Goal: Communication & Community: Answer question/provide support

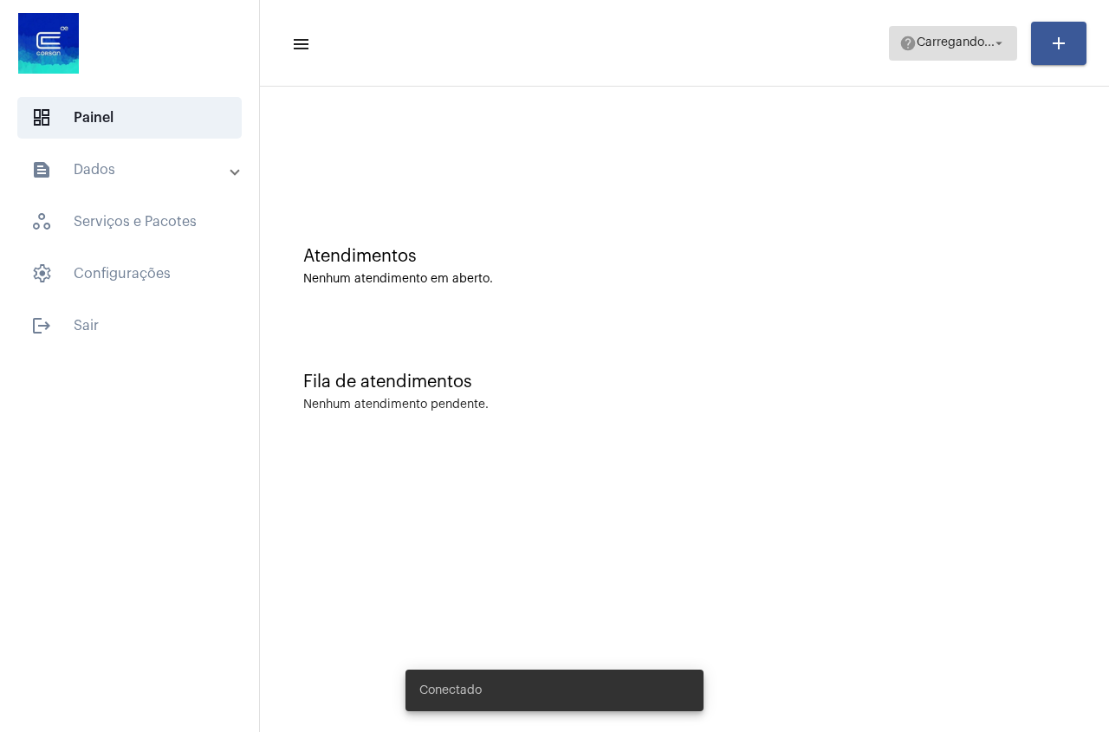
click at [991, 43] on span "Carregando..." at bounding box center [956, 43] width 78 height 12
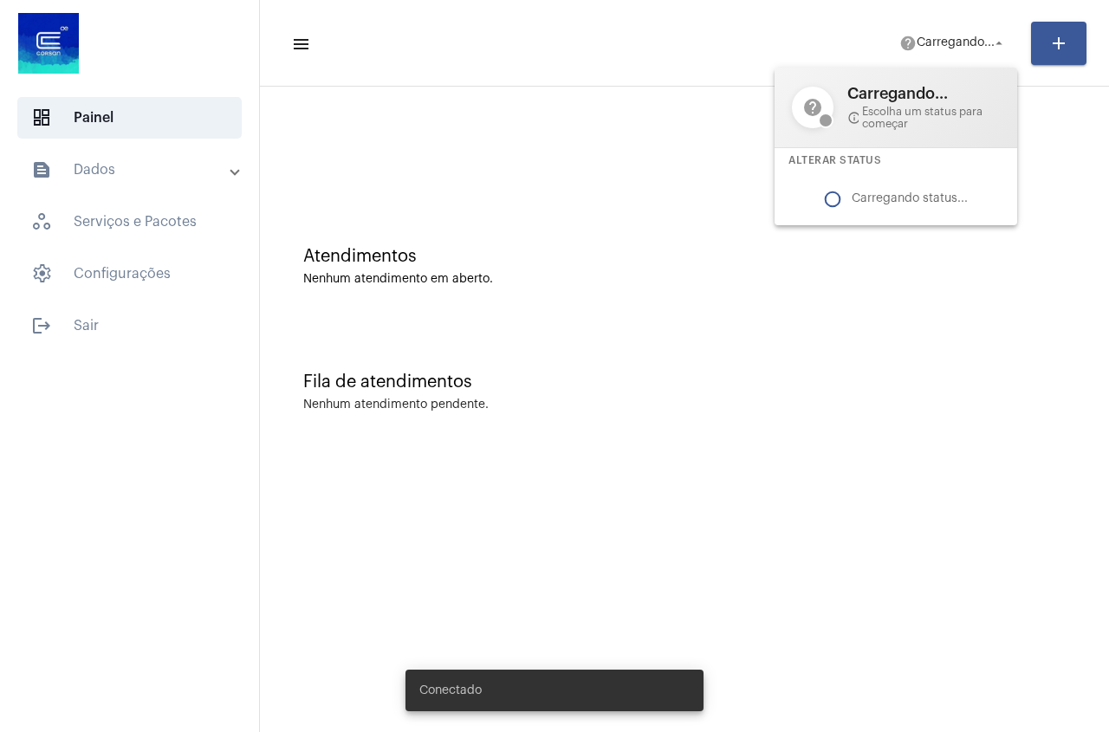
click at [955, 43] on div at bounding box center [554, 366] width 1109 height 732
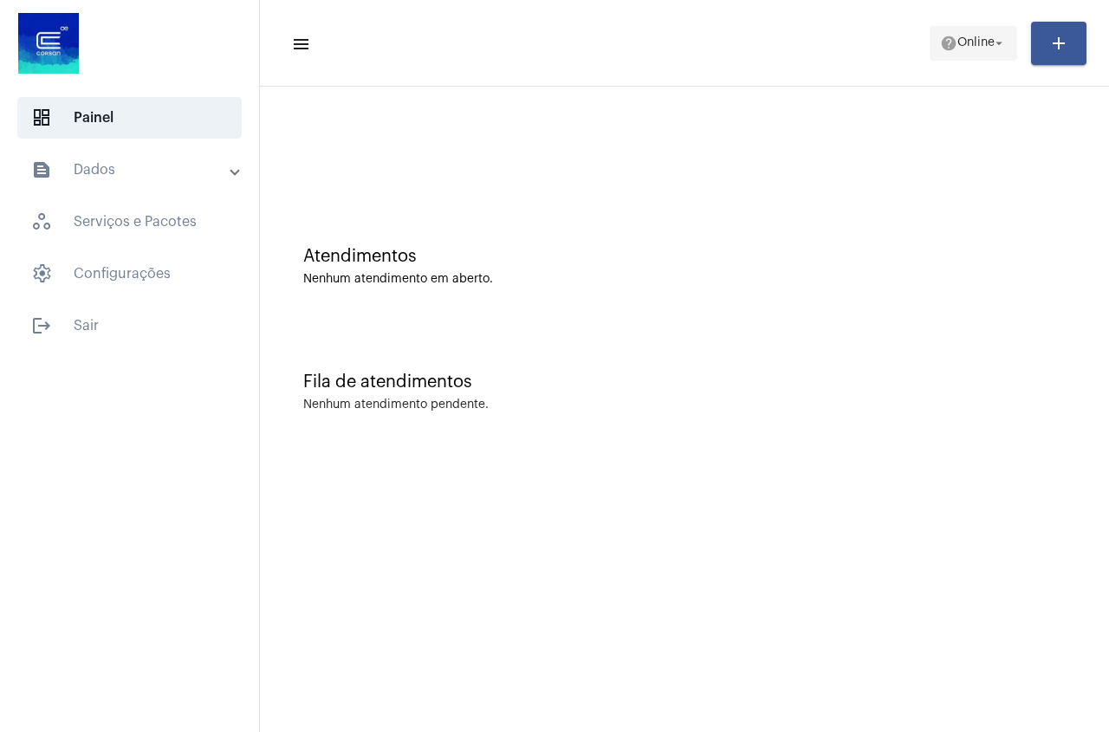
click at [958, 46] on span "Online" at bounding box center [976, 43] width 37 height 12
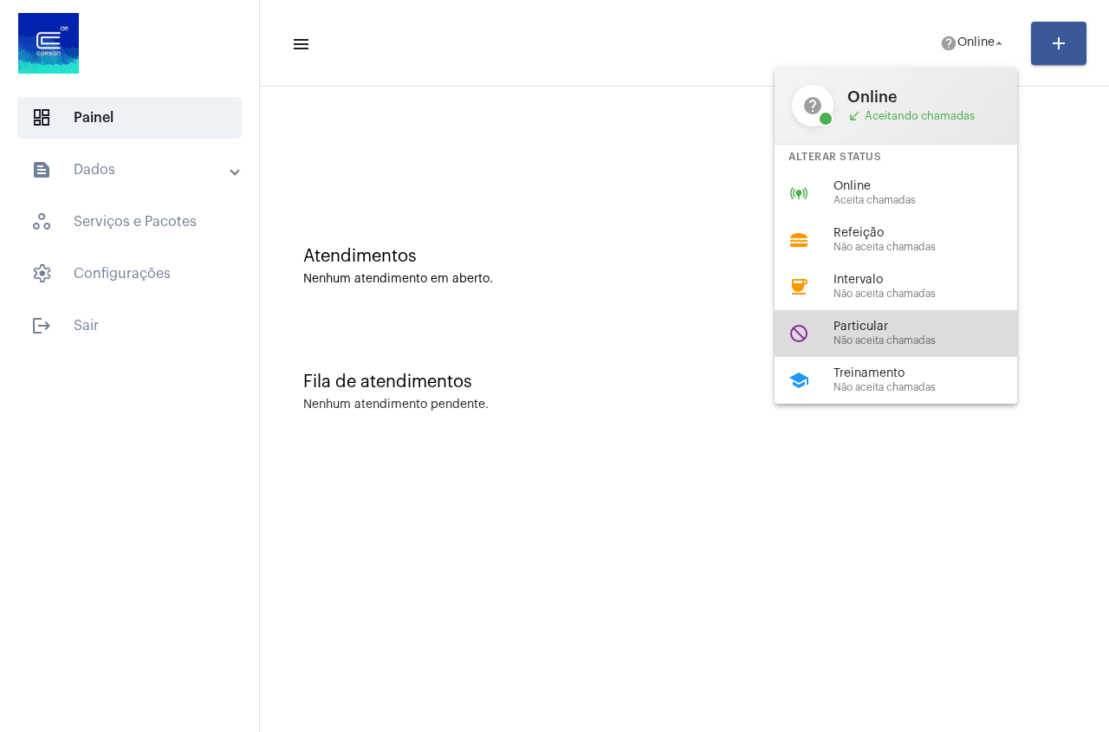
click at [915, 334] on div "Particular Não aceita chamadas" at bounding box center [933, 334] width 198 height 26
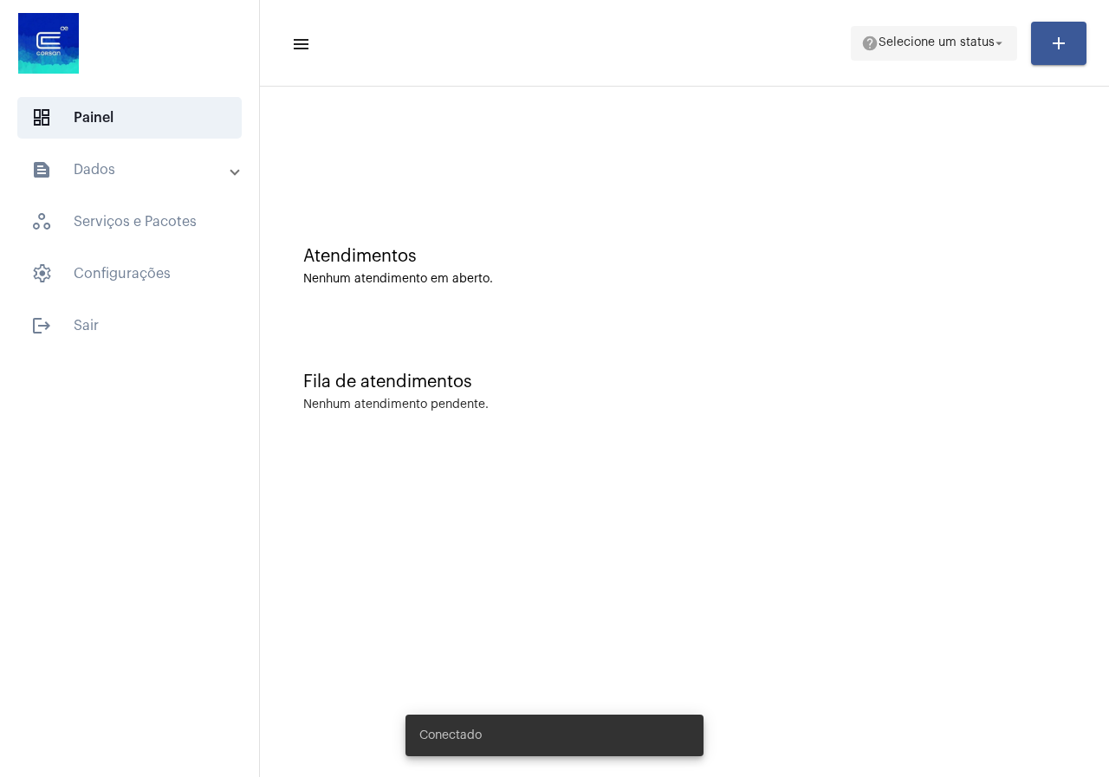
click at [885, 34] on span "help Selecione um status arrow_drop_down" at bounding box center [934, 42] width 146 height 31
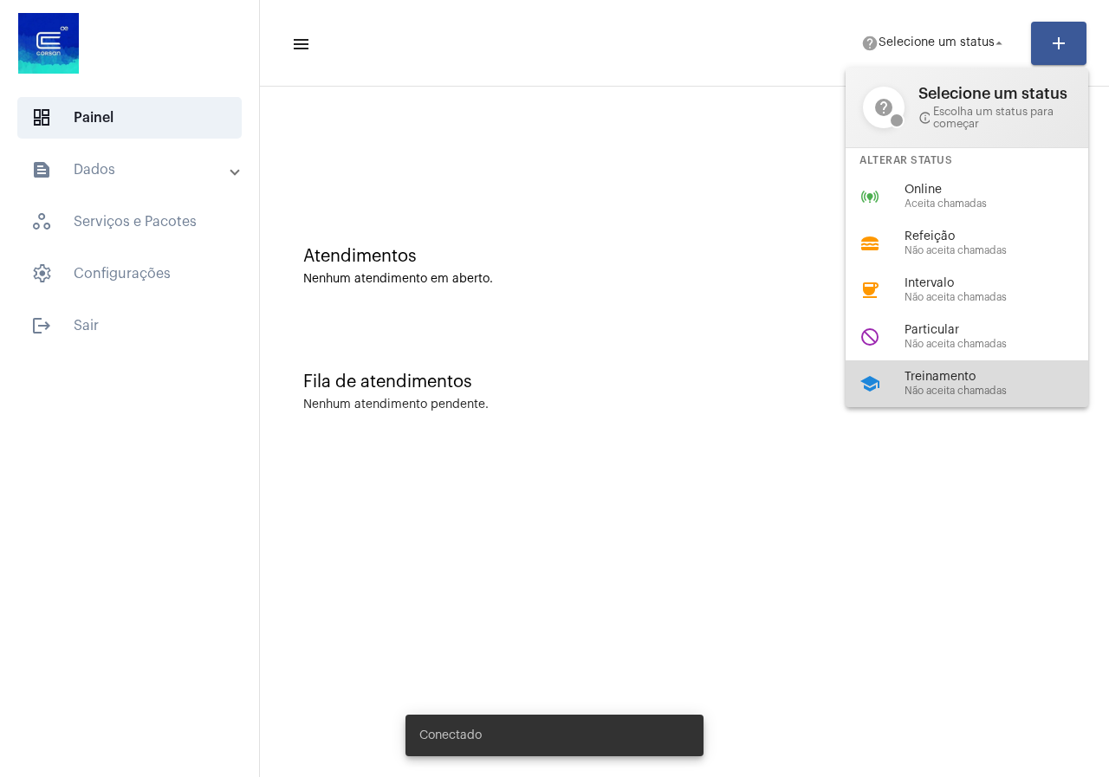
click at [921, 396] on span "Não aceita chamadas" at bounding box center [1004, 391] width 198 height 11
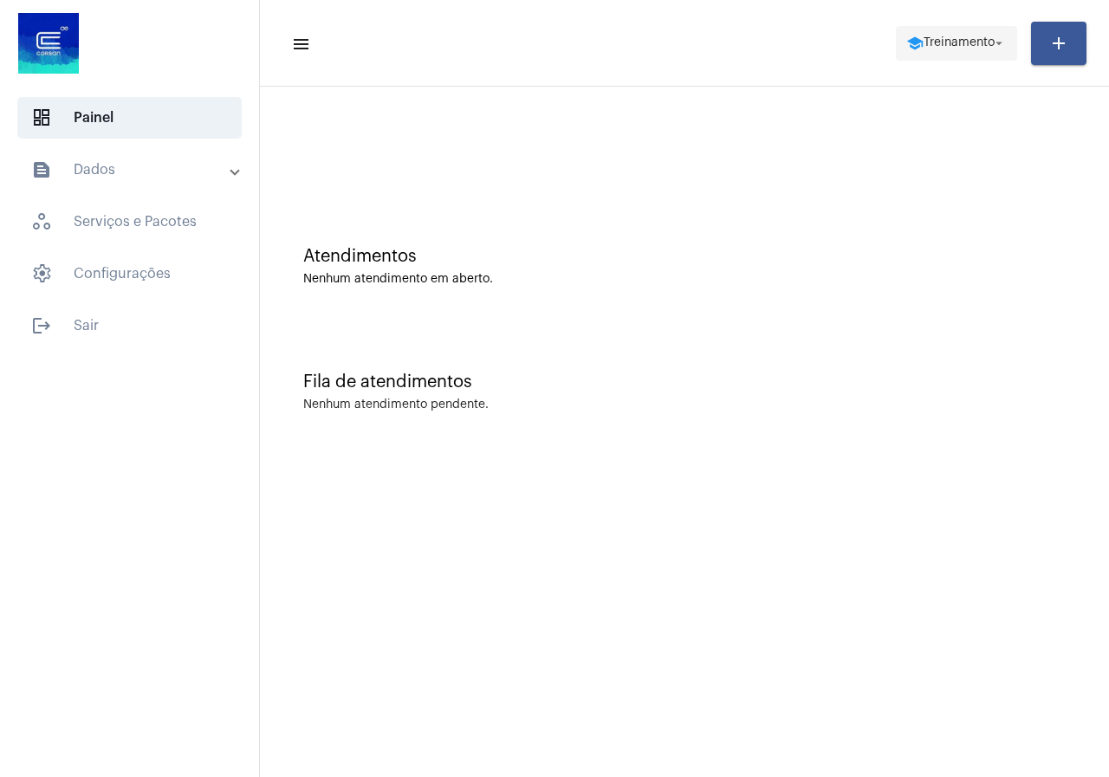
click at [945, 42] on span "Treinamento" at bounding box center [959, 43] width 71 height 12
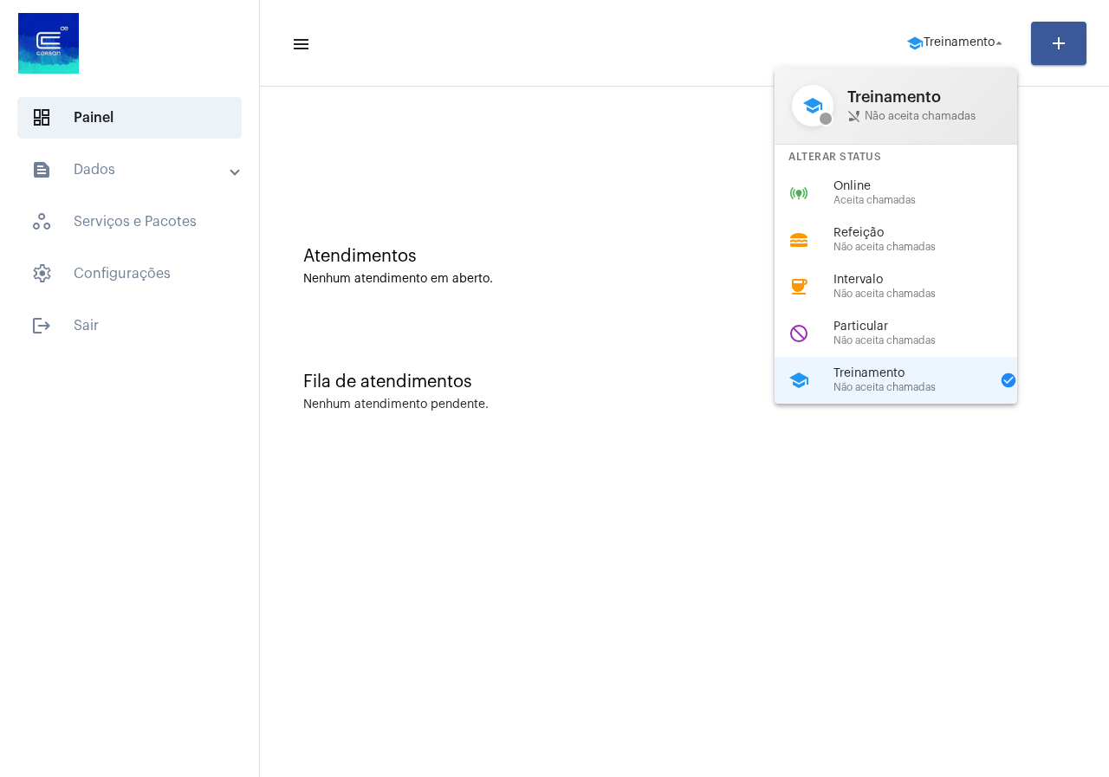
drag, startPoint x: 907, startPoint y: 186, endPoint x: 908, endPoint y: 173, distance: 13.1
click at [912, 180] on span "Online" at bounding box center [933, 186] width 198 height 13
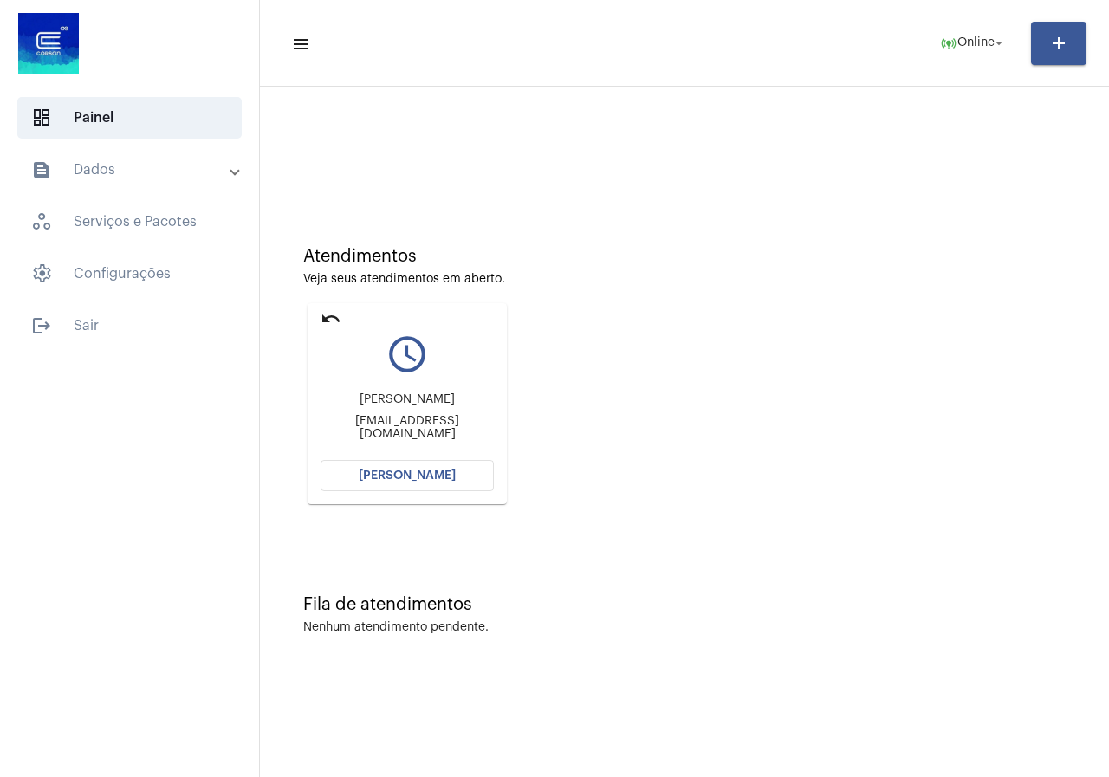
click at [421, 478] on span "Abrir Chamada" at bounding box center [407, 476] width 97 height 12
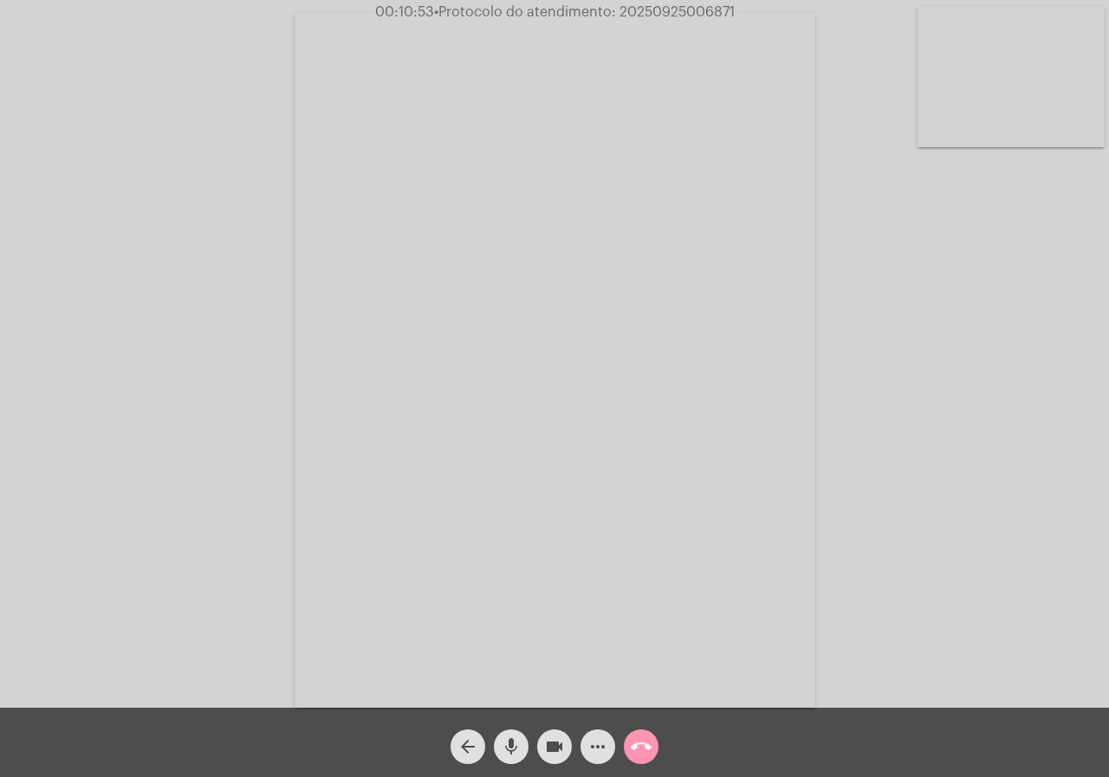
click at [611, 748] on button "more_horiz" at bounding box center [598, 747] width 35 height 35
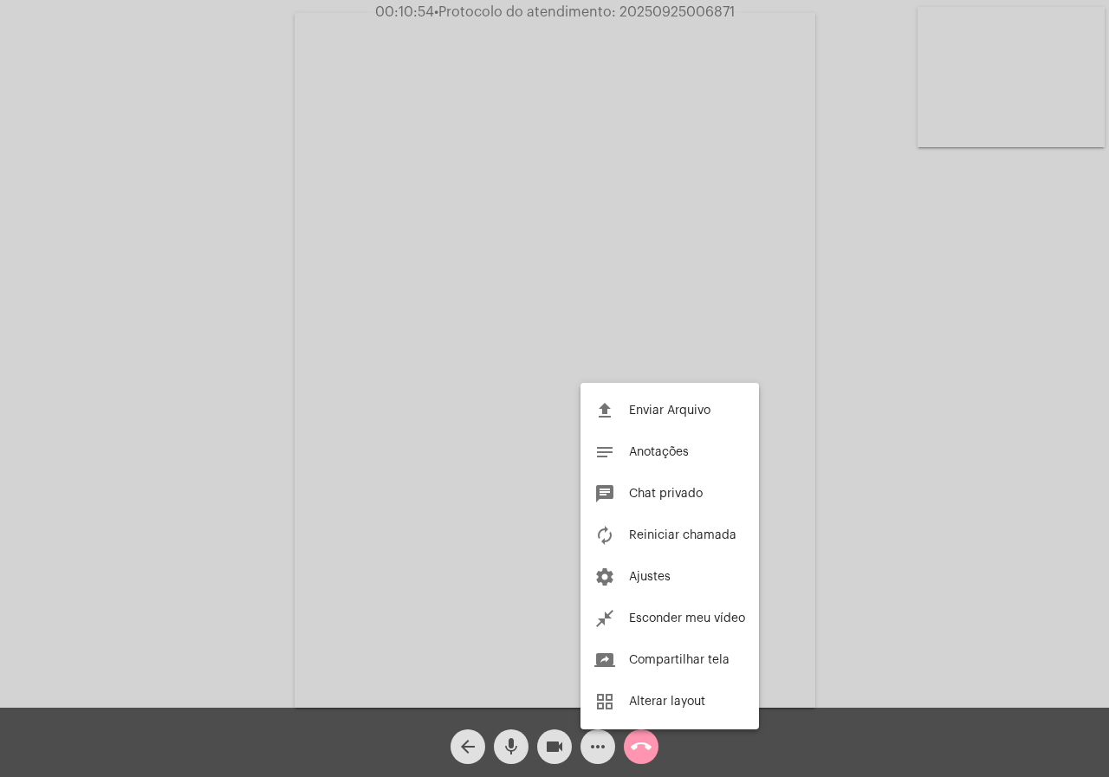
click at [0, 583] on div at bounding box center [554, 388] width 1109 height 777
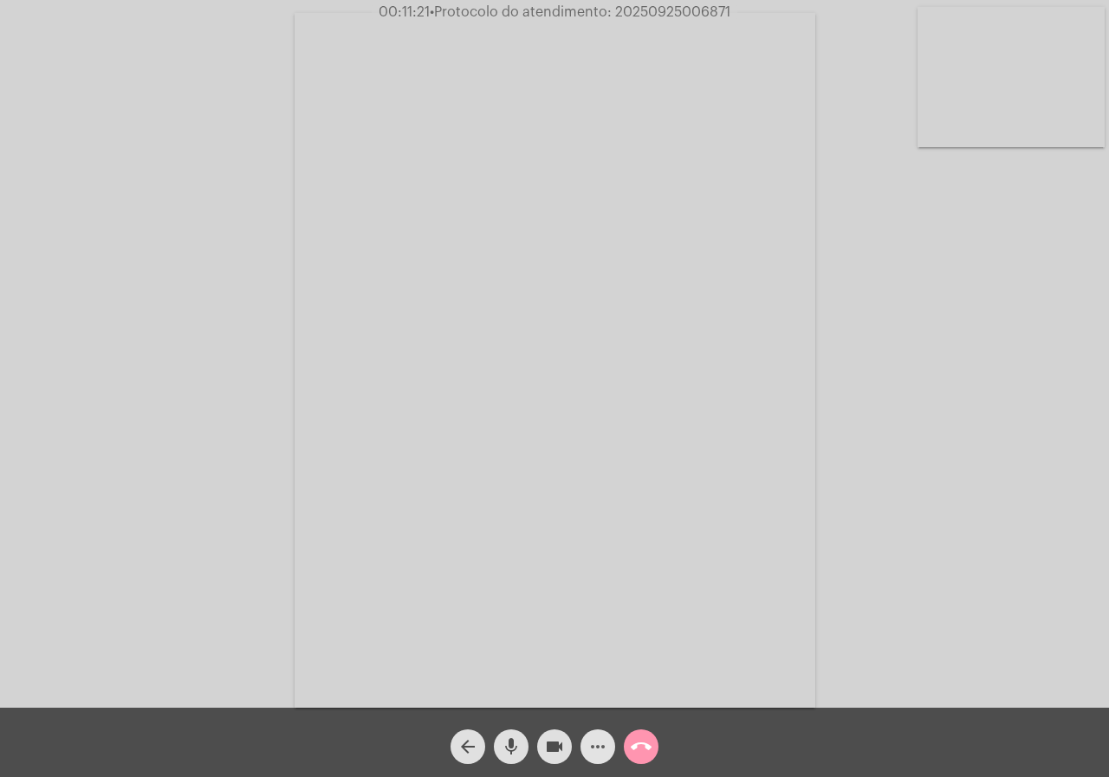
click at [592, 735] on span "more_horiz" at bounding box center [598, 747] width 21 height 35
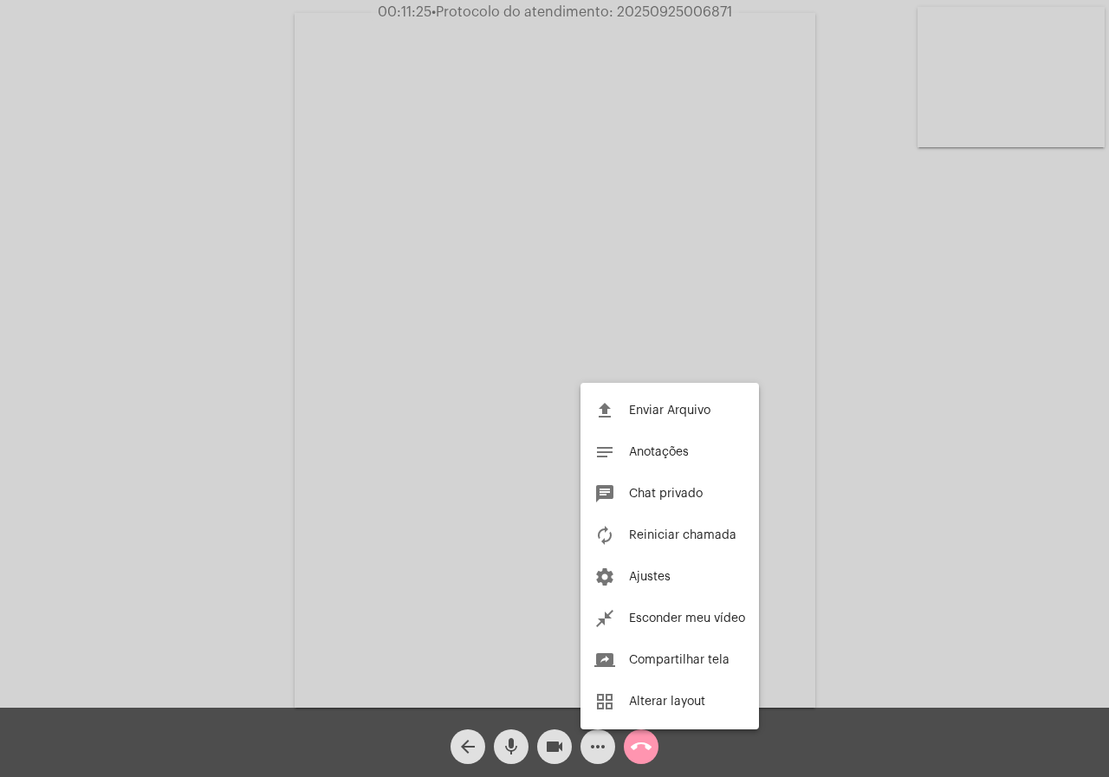
click at [225, 586] on div at bounding box center [554, 388] width 1109 height 777
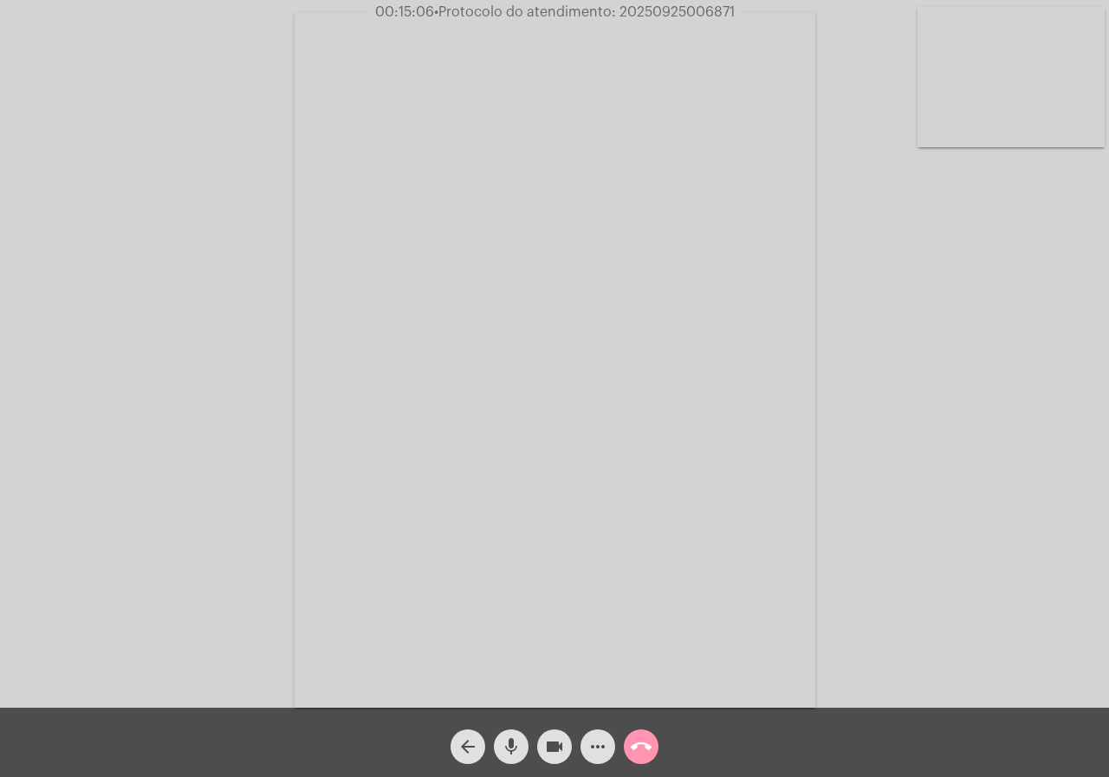
click at [548, 742] on mat-icon "videocam" at bounding box center [554, 747] width 21 height 21
click at [510, 753] on mat-icon "mic" at bounding box center [511, 747] width 21 height 21
click at [510, 753] on mat-icon "mic_off" at bounding box center [511, 747] width 21 height 21
click at [518, 734] on span "mic" at bounding box center [511, 747] width 21 height 35
click at [549, 739] on mat-icon "videocam_off" at bounding box center [554, 747] width 21 height 21
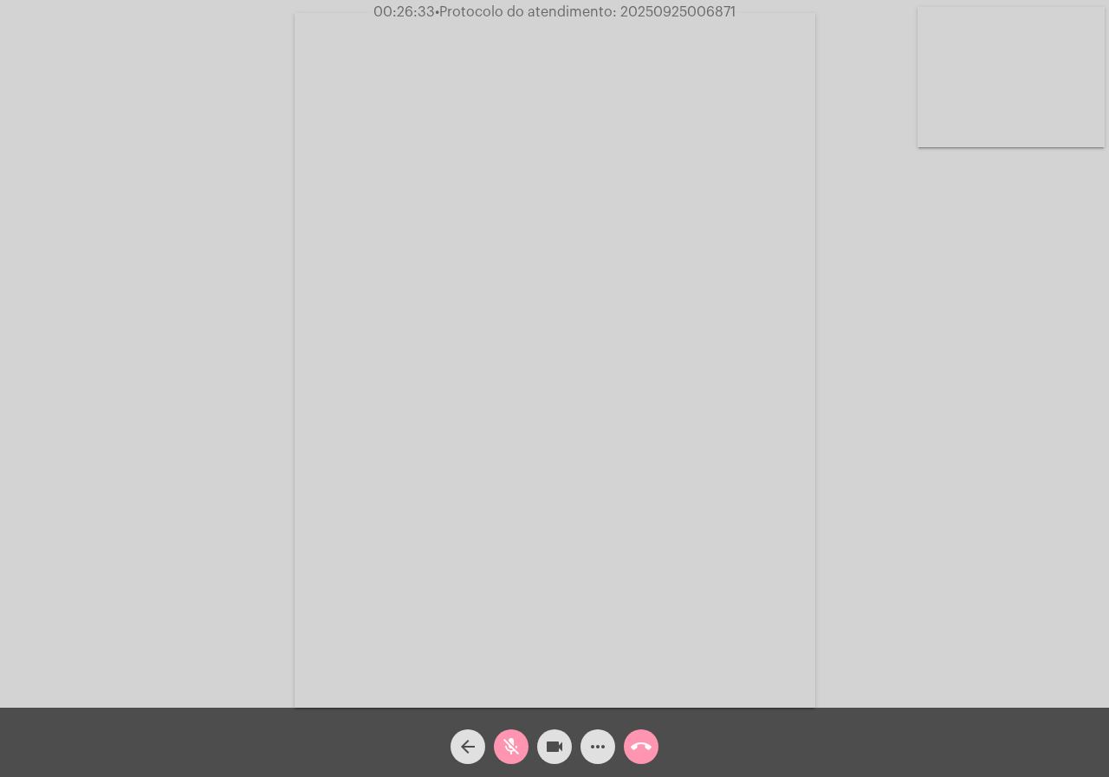
click at [503, 735] on span "mic_off" at bounding box center [511, 747] width 21 height 35
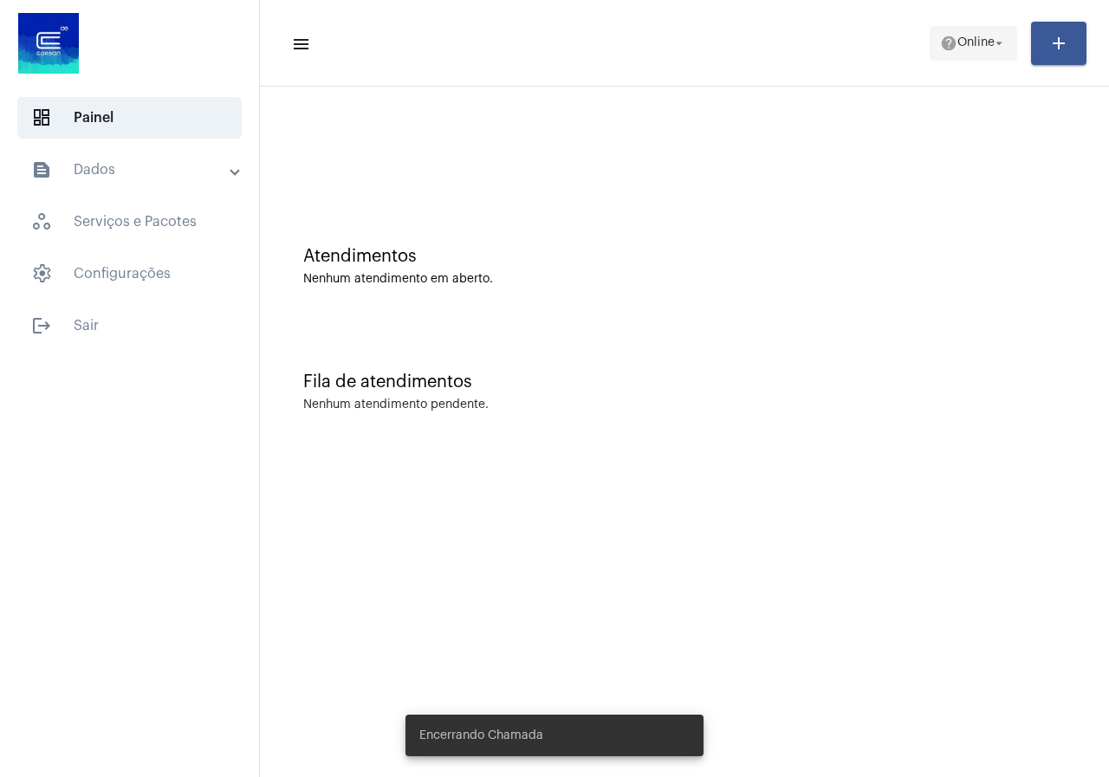
click at [958, 31] on span "help Online arrow_drop_down" at bounding box center [973, 42] width 67 height 31
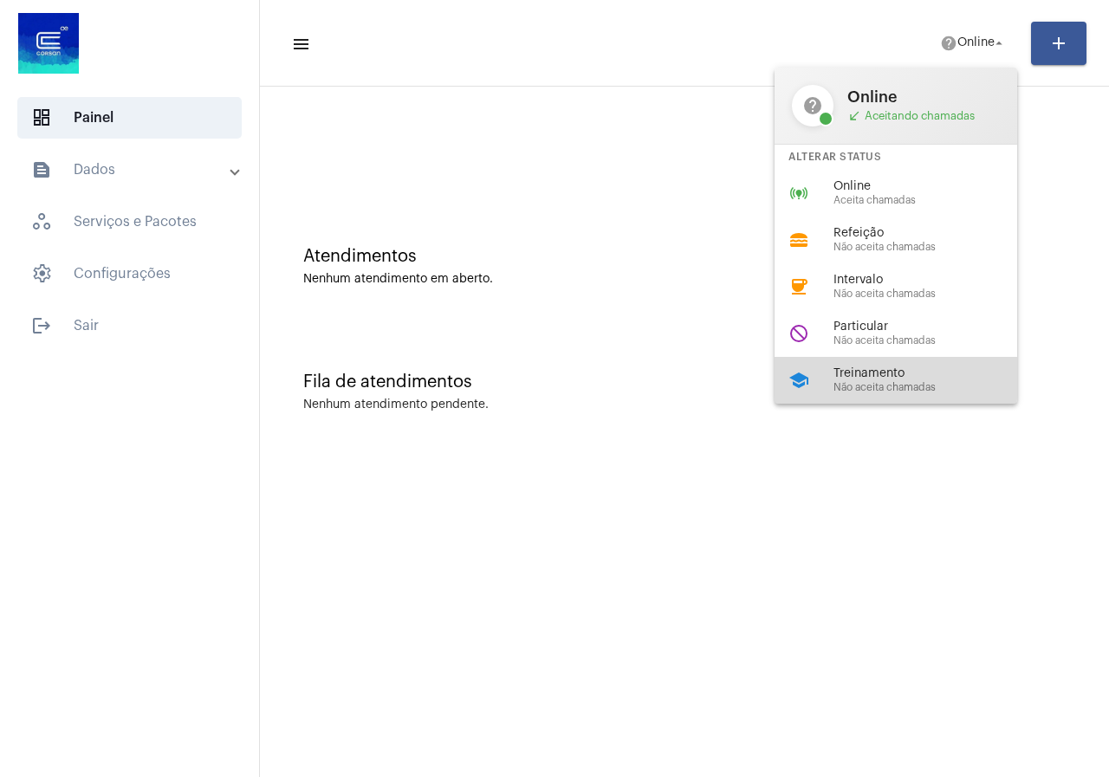
click at [808, 374] on mat-icon "school" at bounding box center [799, 380] width 21 height 21
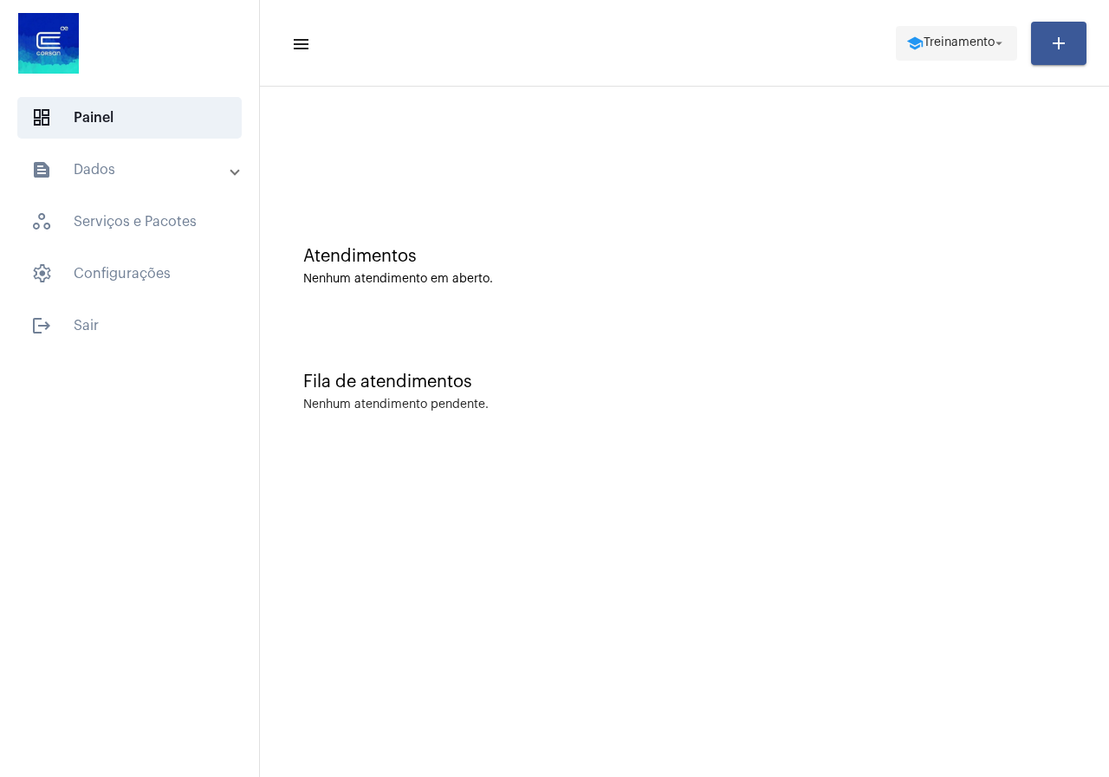
click at [978, 50] on span "school Treinamento arrow_drop_down" at bounding box center [957, 42] width 101 height 31
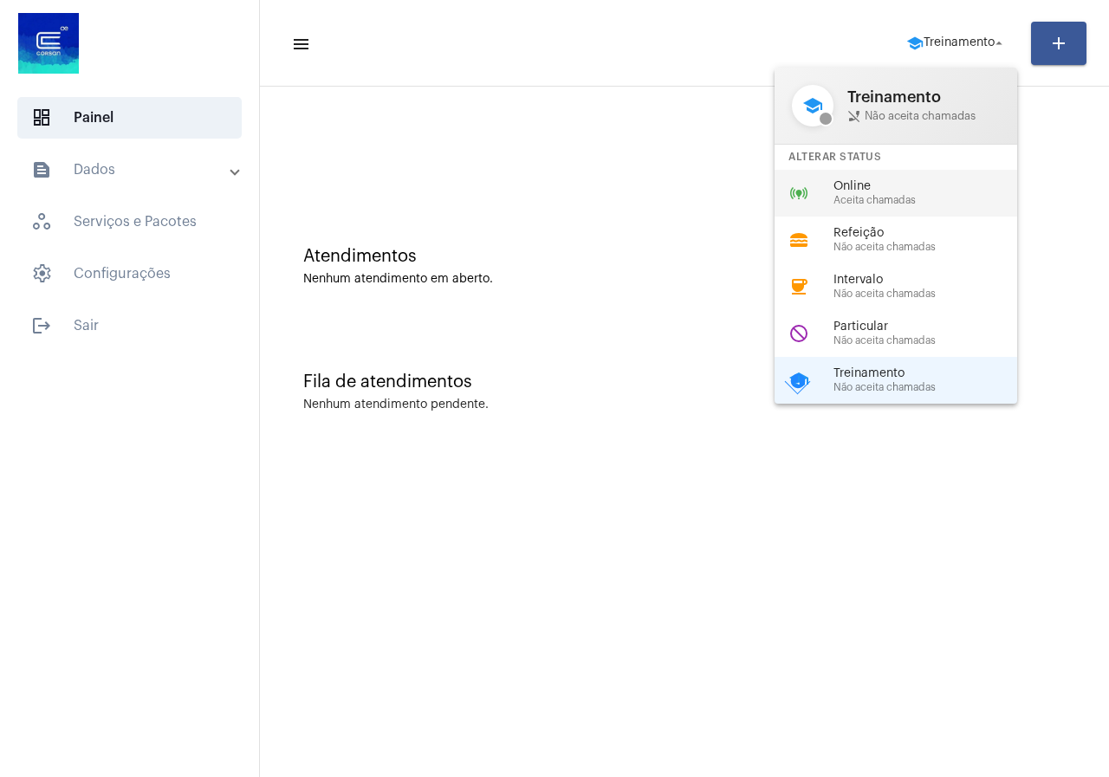
click at [859, 181] on span "Online" at bounding box center [933, 186] width 198 height 13
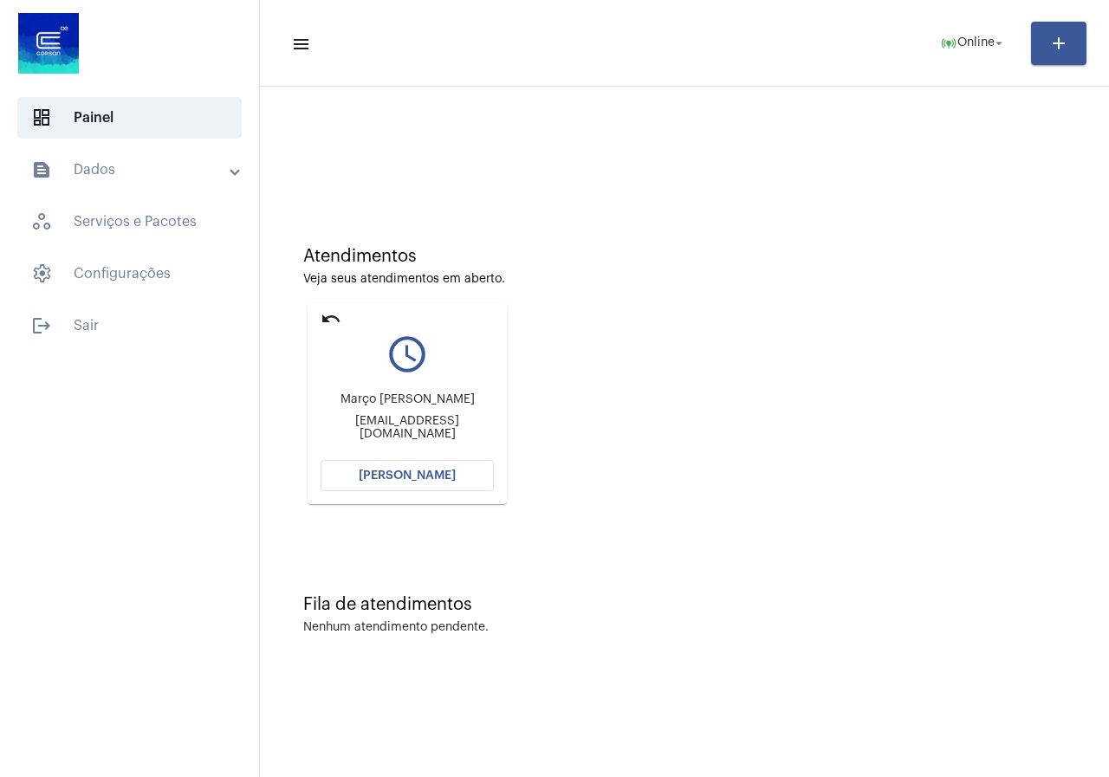
click at [319, 316] on mat-card "undo query_builder Março Antônio de Oliveira druguitarrista@hotmail.com Abrir C…" at bounding box center [407, 403] width 199 height 201
click at [397, 478] on span "Abrir Chamada" at bounding box center [407, 476] width 97 height 12
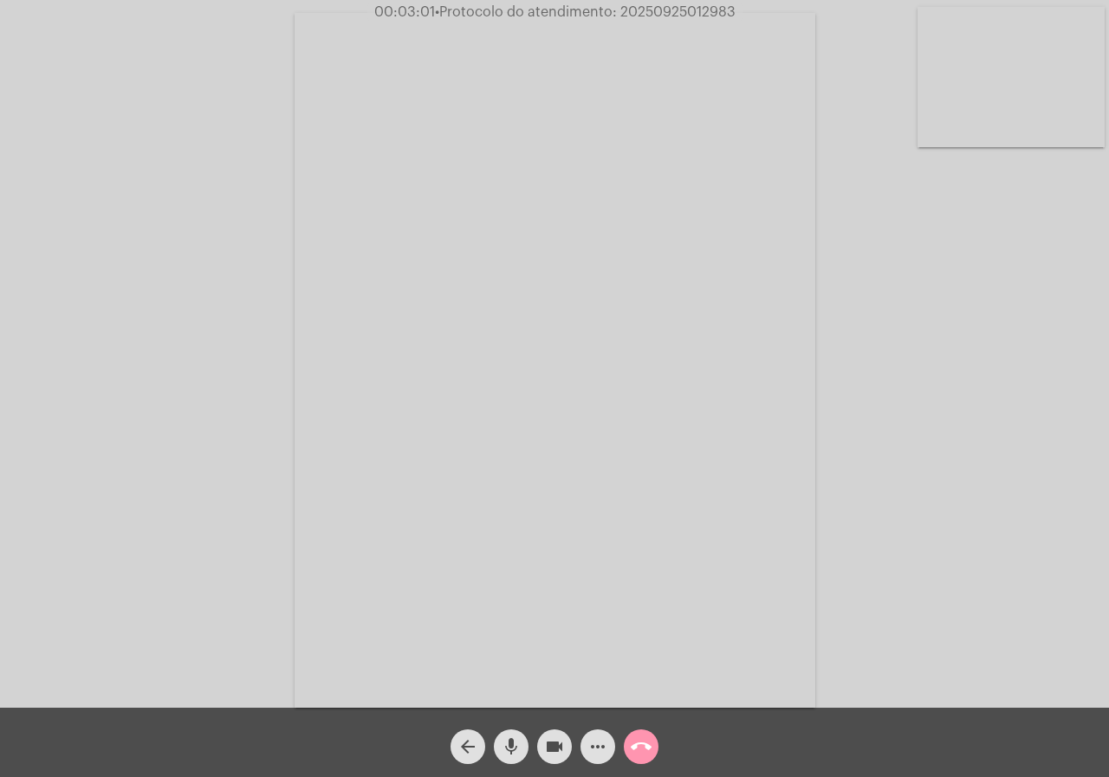
click at [559, 759] on span "videocam" at bounding box center [554, 747] width 21 height 35
click at [559, 754] on mat-icon "videocam_off" at bounding box center [554, 747] width 21 height 21
click at [549, 738] on mat-icon "videocam" at bounding box center [554, 747] width 21 height 21
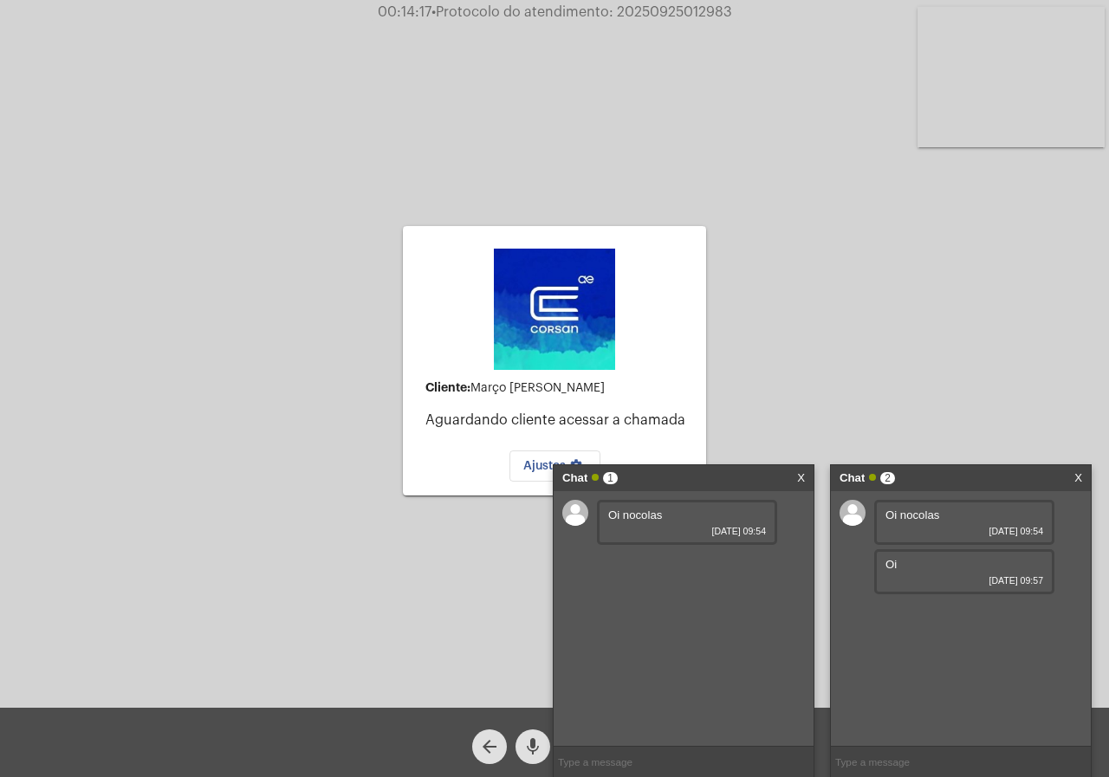
click at [1021, 213] on div "Cliente: Março Antônio de Oliveira Aguardando cliente acessar a chamada Ajustes…" at bounding box center [555, 358] width 1106 height 708
click at [793, 479] on div "Chat 1 X" at bounding box center [684, 478] width 260 height 26
click at [798, 475] on link "X" at bounding box center [801, 478] width 8 height 26
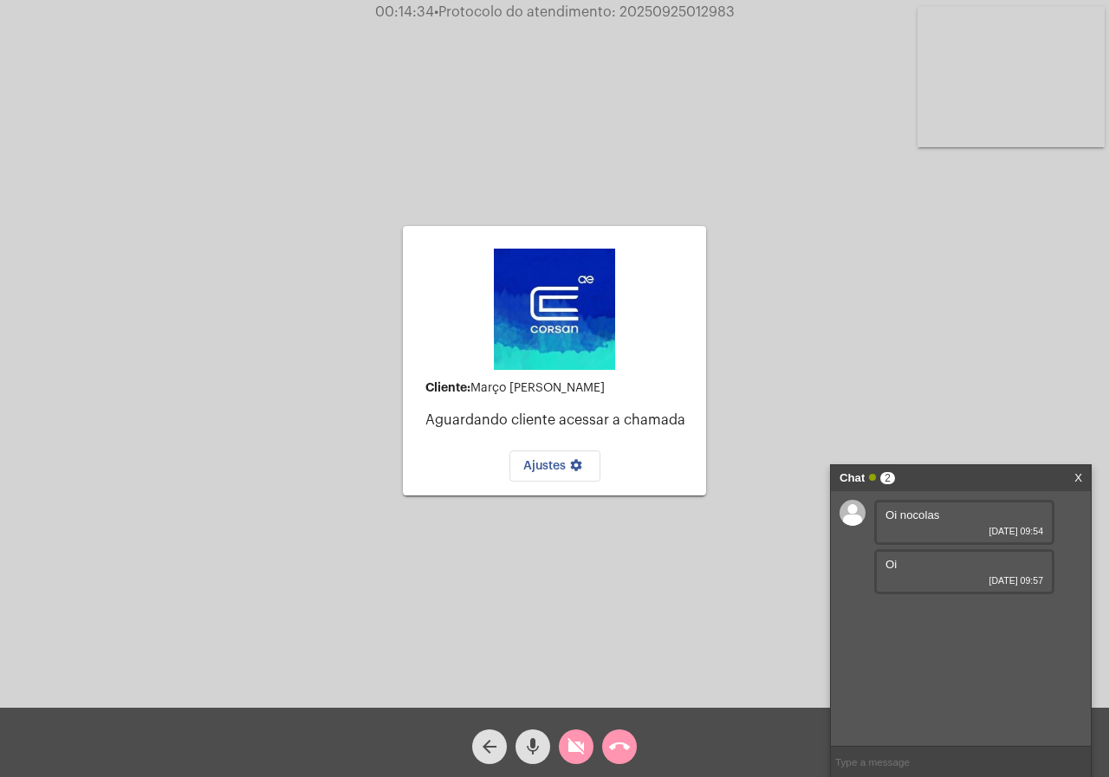
click at [1074, 478] on div "Chat 2 X" at bounding box center [961, 478] width 260 height 26
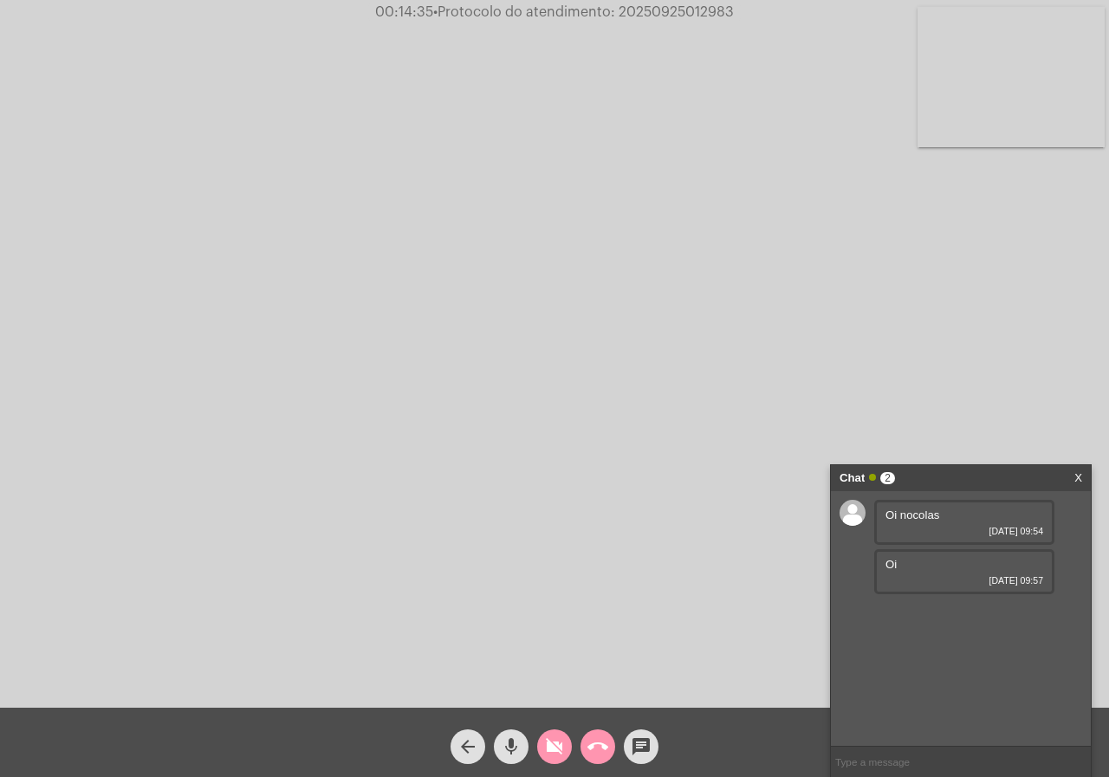
click at [1085, 475] on div "Chat 2 X" at bounding box center [961, 478] width 260 height 26
click at [551, 737] on mat-icon "videocam_off" at bounding box center [554, 747] width 21 height 21
click at [871, 748] on input "text" at bounding box center [961, 762] width 260 height 30
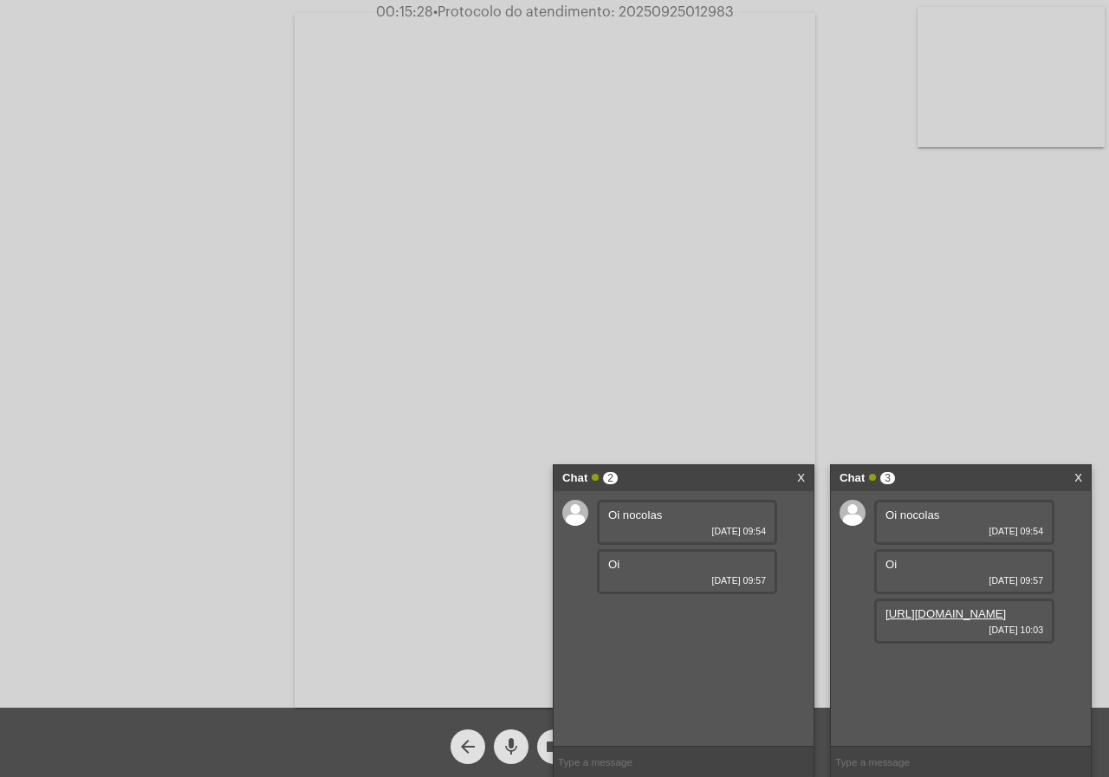
click at [1019, 634] on div "https://neft-transfer-bucket.s3.amazonaws.com/temp-7fb151aa-90a2-327e-0944-c8e7…" at bounding box center [964, 621] width 180 height 45
click at [1006, 621] on link "https://neft-transfer-bucket.s3.amazonaws.com/temp-7fb151aa-90a2-327e-0944-c8e7…" at bounding box center [946, 614] width 120 height 13
click at [0, 367] on div "Acessando Câmera e Microfone..." at bounding box center [554, 354] width 1109 height 708
click at [911, 753] on input "text" at bounding box center [961, 762] width 260 height 30
click at [814, 484] on div "Chat 2 X Oi nocolas 25/09/2025 09:54 Oi 25/09/2025 09:57" at bounding box center [684, 621] width 262 height 313
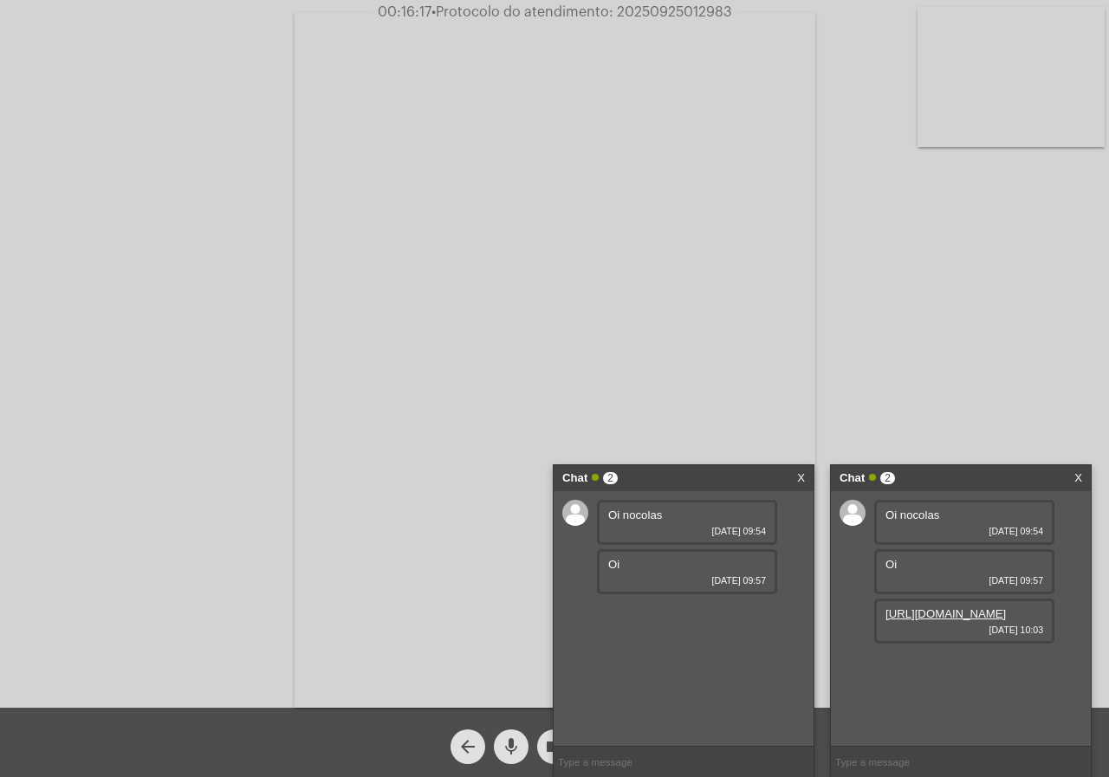
click at [809, 477] on div "Chat 2 X" at bounding box center [684, 478] width 260 height 26
click at [799, 474] on link "X" at bounding box center [801, 478] width 8 height 26
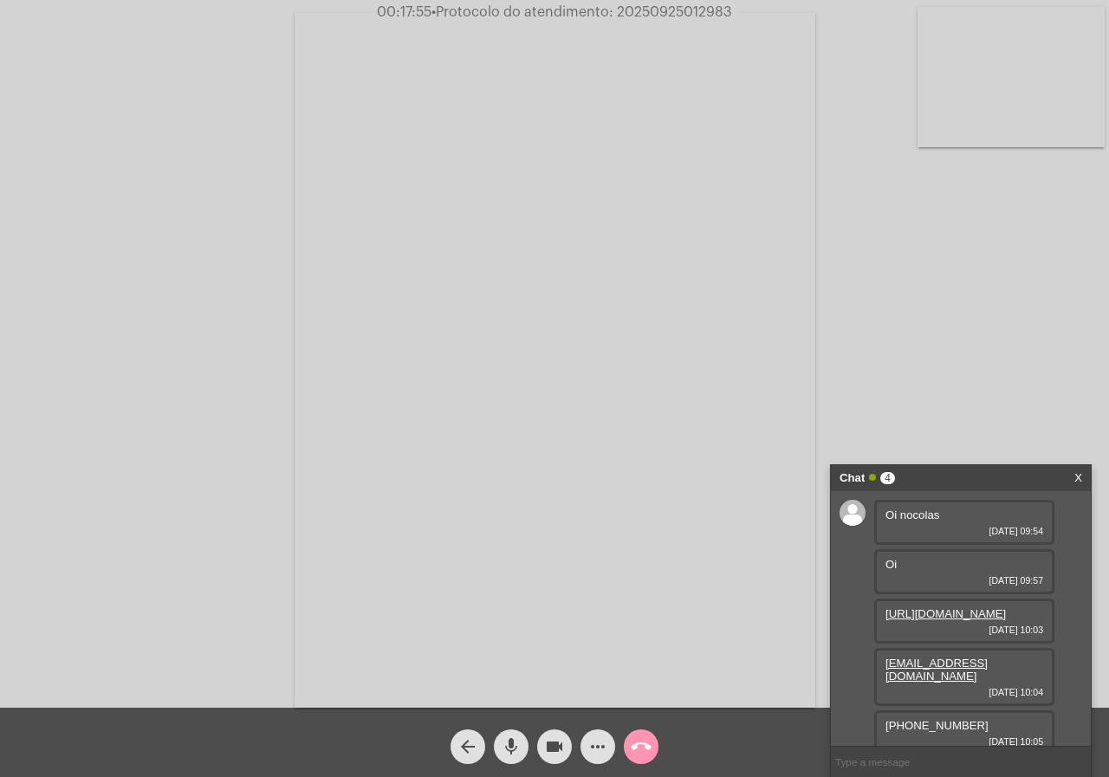
drag, startPoint x: 1038, startPoint y: 701, endPoint x: 991, endPoint y: 701, distance: 47.7
click at [991, 701] on div "Oi nocolas 25/09/2025 09:54 Oi 25/09/2025 09:57 https://neft-transfer-bucket.s3…" at bounding box center [961, 618] width 260 height 255
drag, startPoint x: 1026, startPoint y: 657, endPoint x: 891, endPoint y: 682, distance: 137.5
click at [887, 680] on div "Oi nocolas 25/09/2025 09:54 Oi 25/09/2025 09:57 https://neft-transfer-bucket.s3…" at bounding box center [961, 618] width 260 height 255
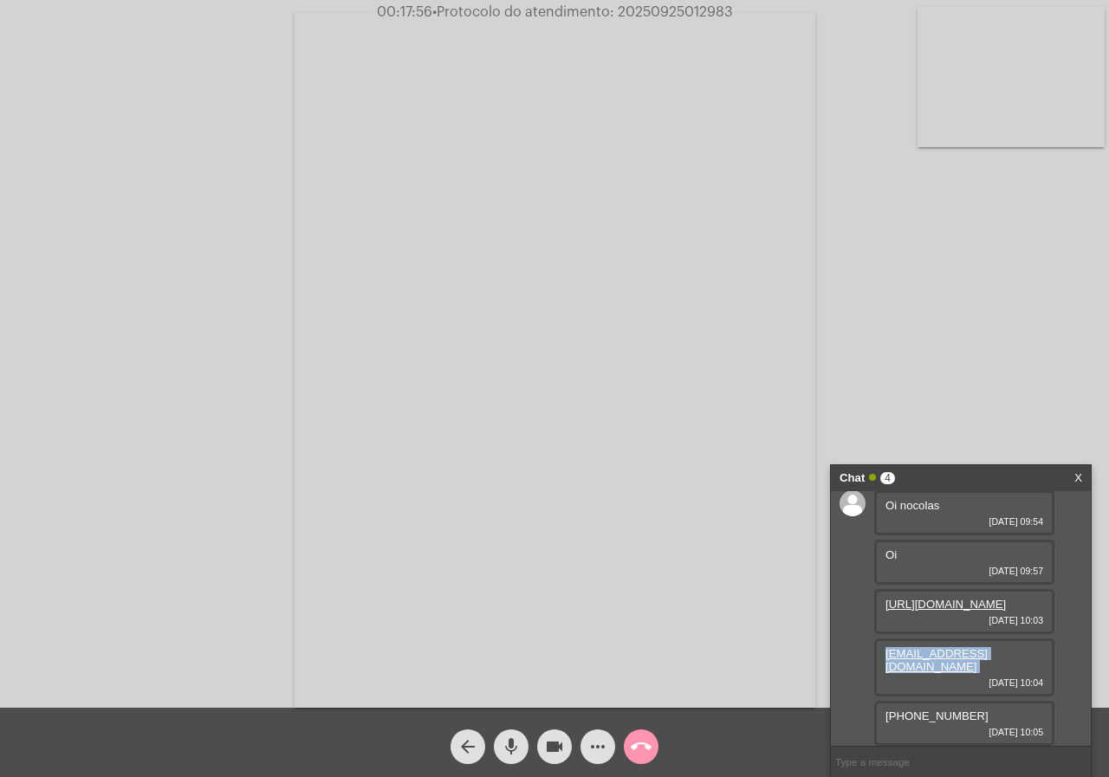
copy link "druguitarrista@hotmail.com"
drag, startPoint x: 974, startPoint y: 716, endPoint x: 845, endPoint y: 718, distance: 129.1
click at [845, 718] on div "Oi nocolas 25/09/2025 09:54 Oi 25/09/2025 09:57 https://neft-transfer-bucket.s3…" at bounding box center [961, 618] width 260 height 255
copy span "(51)9 9976 1524"
click at [688, 7] on span "• Protocolo do atendimento: 20250925012983" at bounding box center [583, 12] width 301 height 14
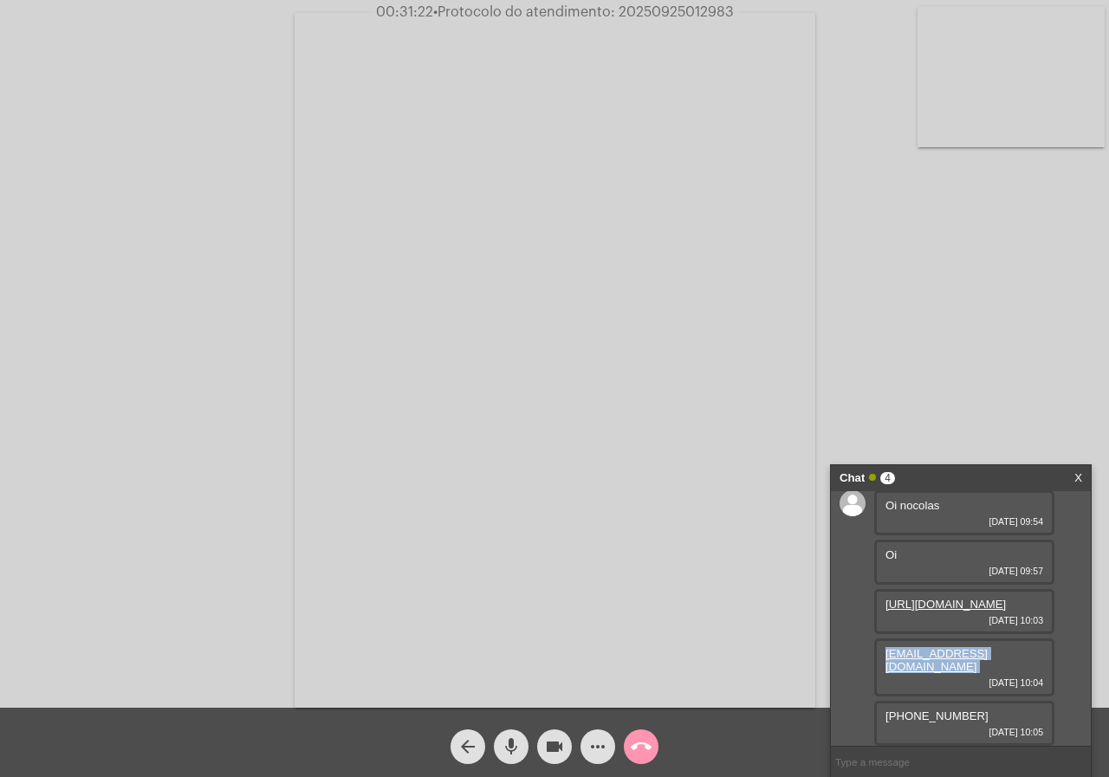
click at [687, 7] on span "• Protocolo do atendimento: 20250925012983" at bounding box center [583, 12] width 301 height 14
copy span "20250925012983"
click at [641, 740] on mat-icon "call_end" at bounding box center [641, 747] width 21 height 21
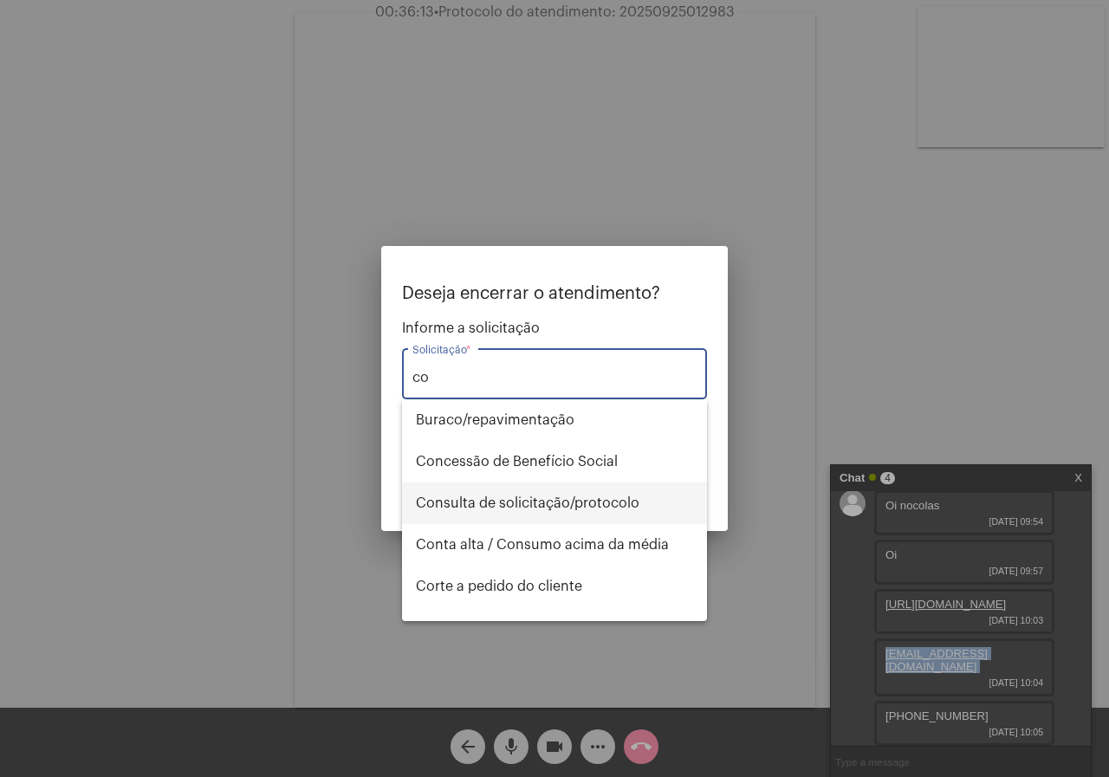
type input "c"
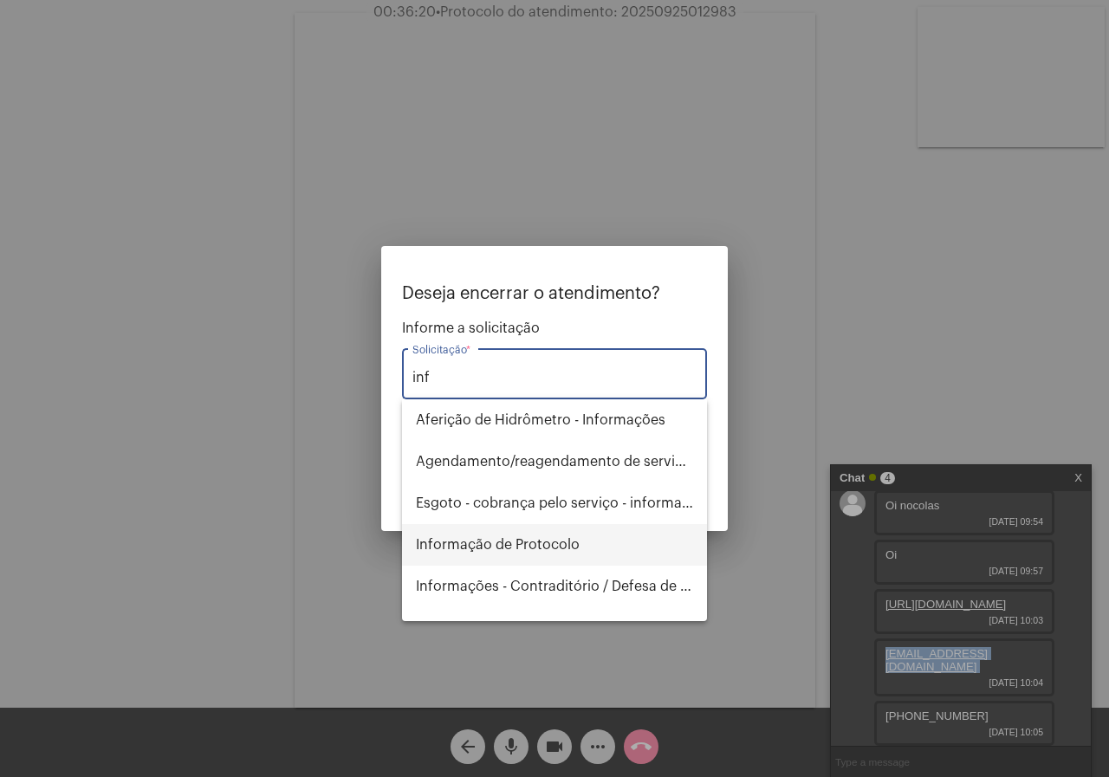
click at [576, 544] on span "Informação de Protocolo" at bounding box center [554, 545] width 277 height 42
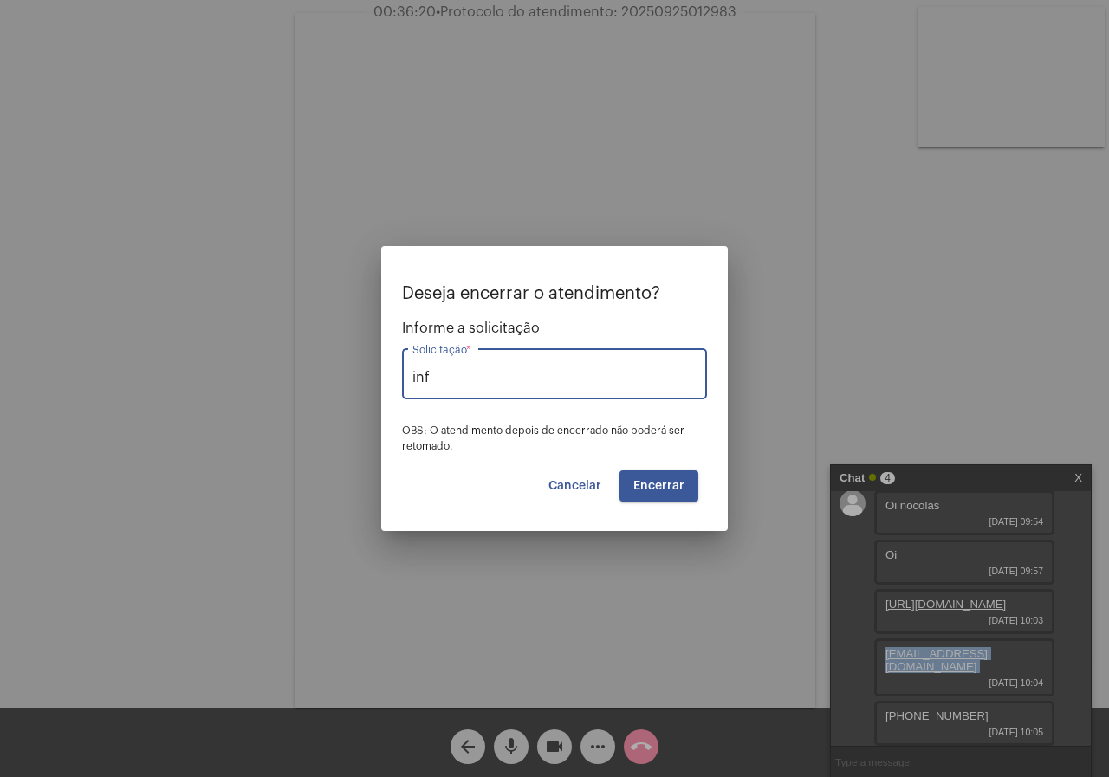
type input "Informação de Protocolo"
click at [665, 488] on span "Encerrar" at bounding box center [659, 486] width 51 height 12
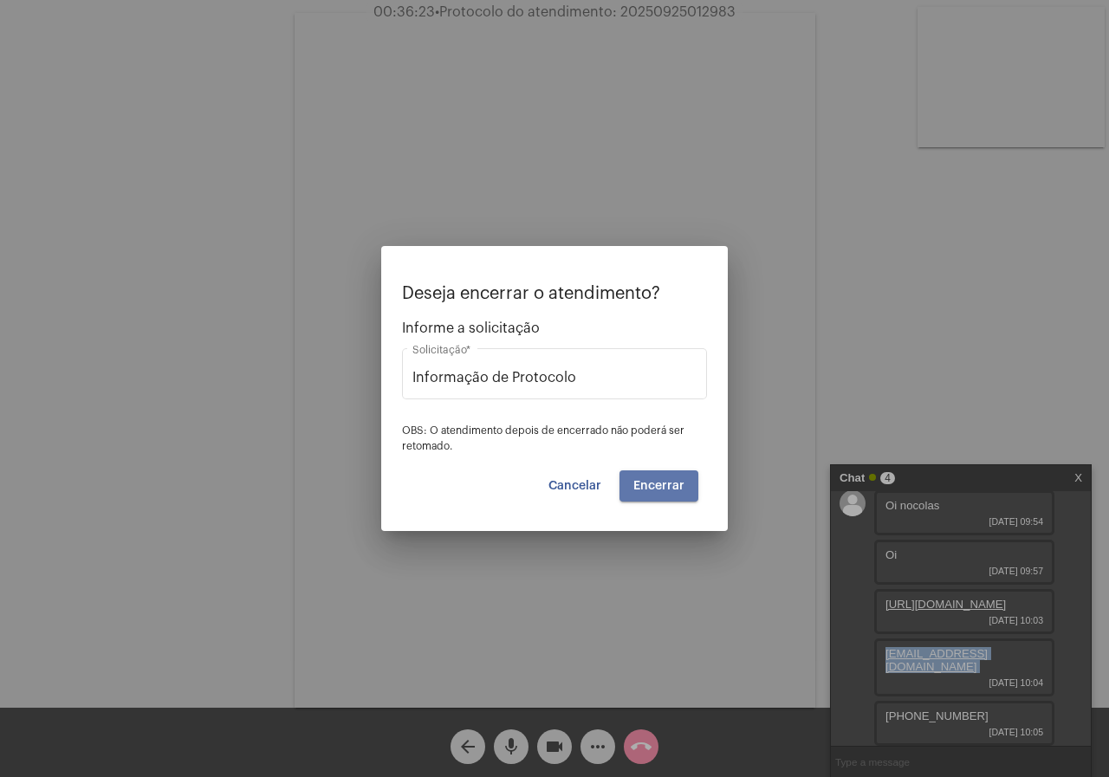
click at [665, 488] on span "Encerrar" at bounding box center [659, 486] width 51 height 12
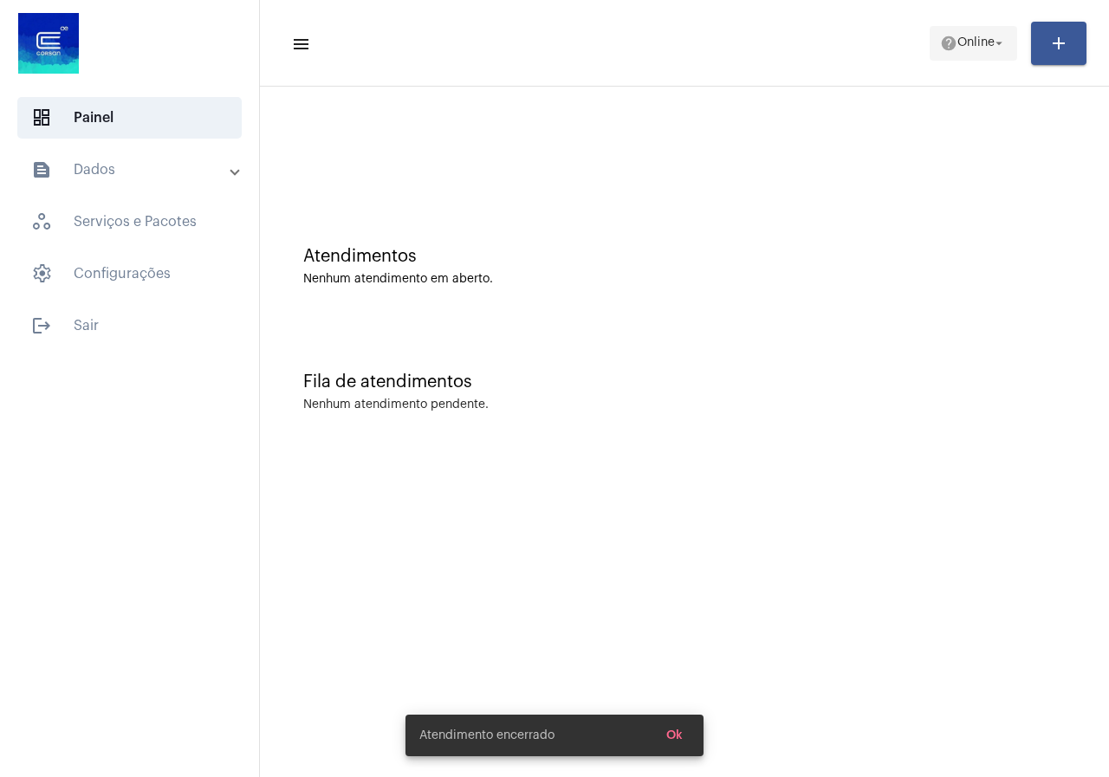
click at [964, 57] on span "help Online arrow_drop_down" at bounding box center [973, 42] width 67 height 31
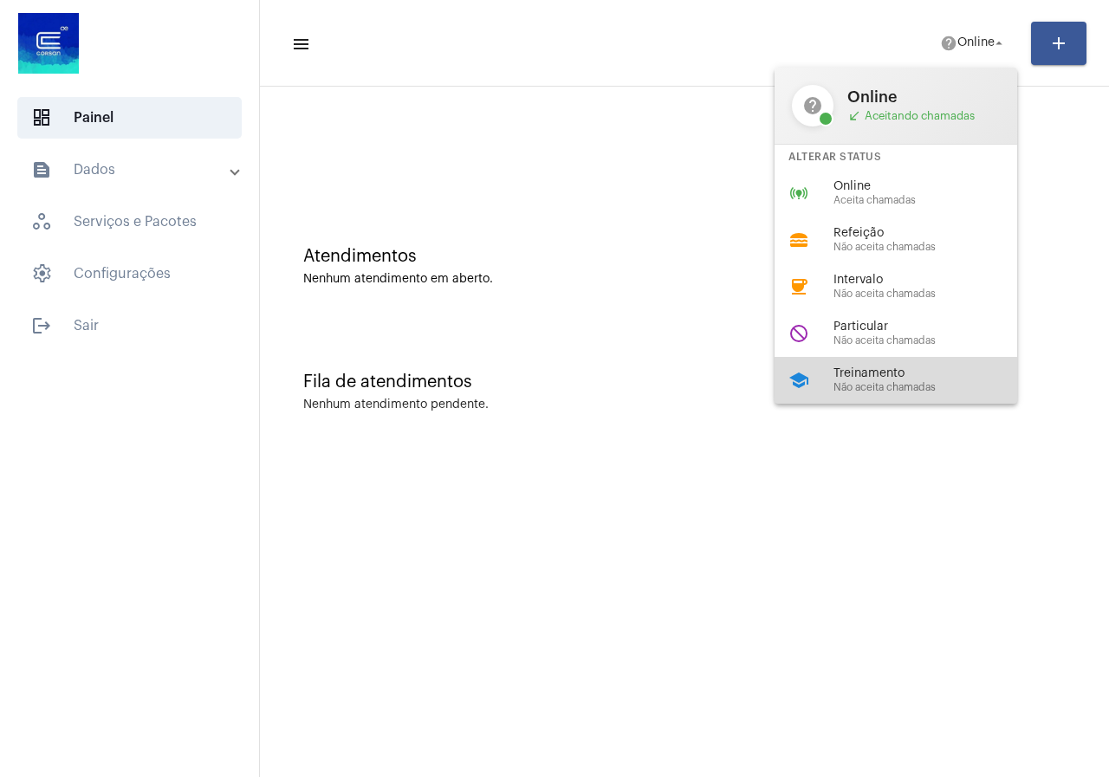
click at [908, 371] on span "Treinamento" at bounding box center [933, 373] width 198 height 13
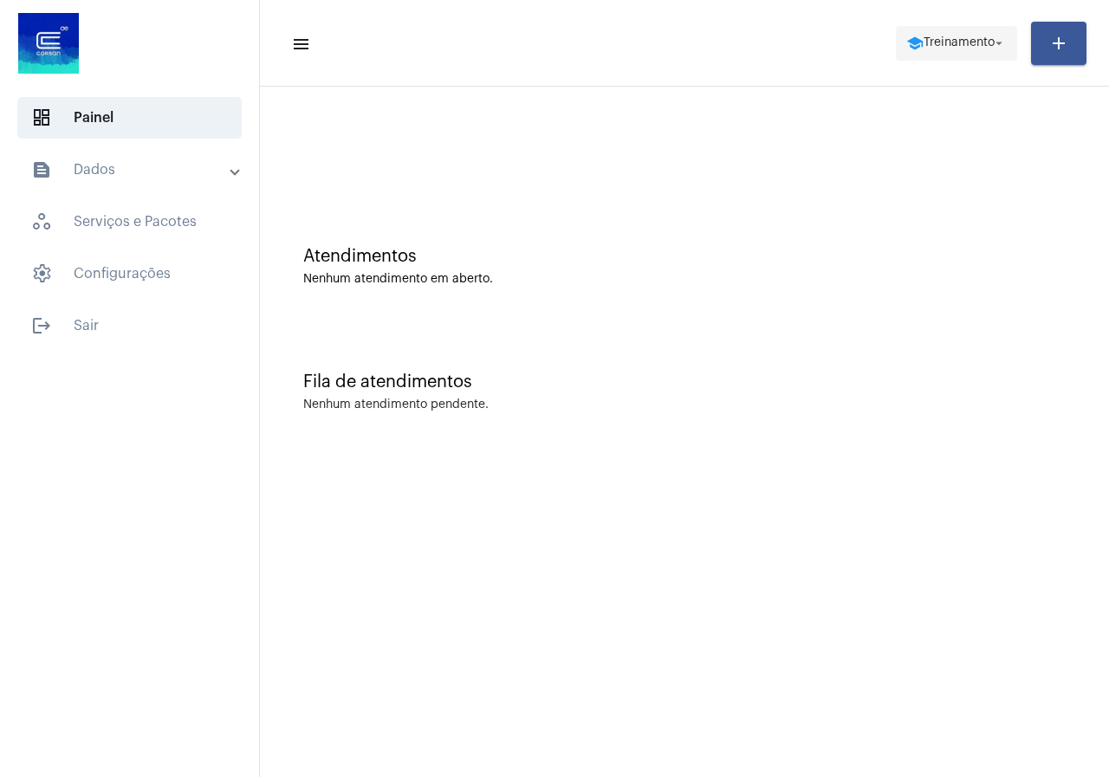
click at [945, 42] on span "Treinamento" at bounding box center [959, 43] width 71 height 12
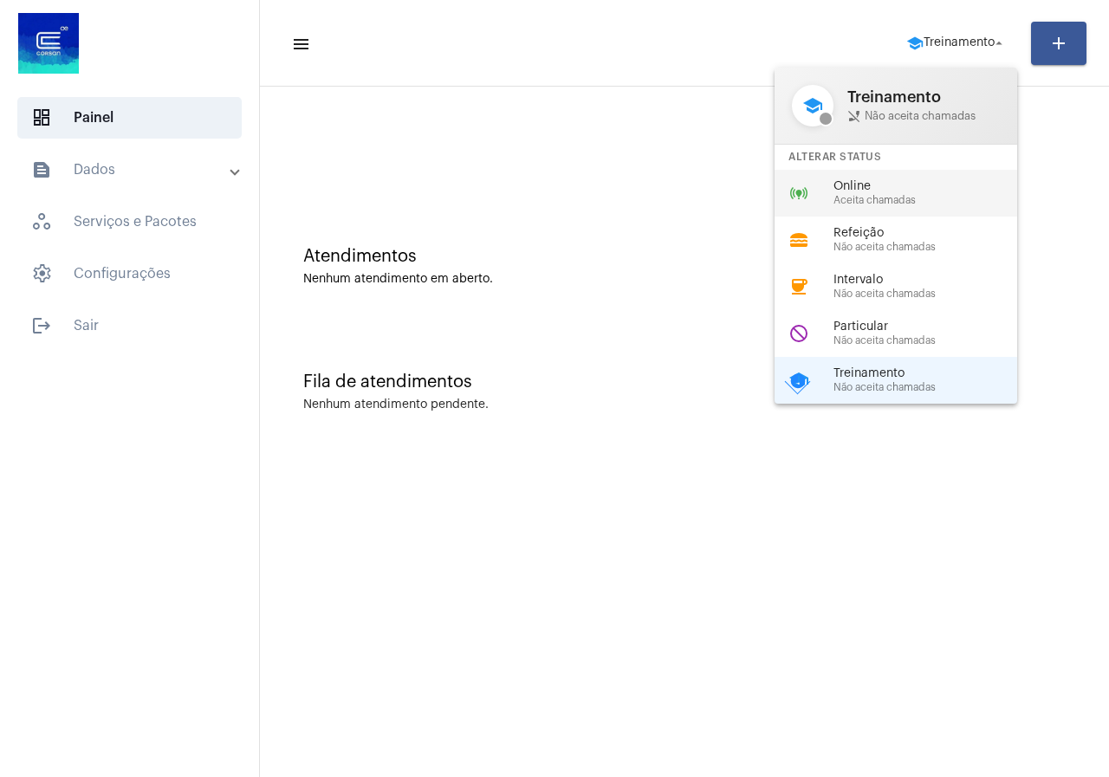
click at [874, 173] on div "online_prediction Online Aceita chamadas" at bounding box center [910, 193] width 270 height 47
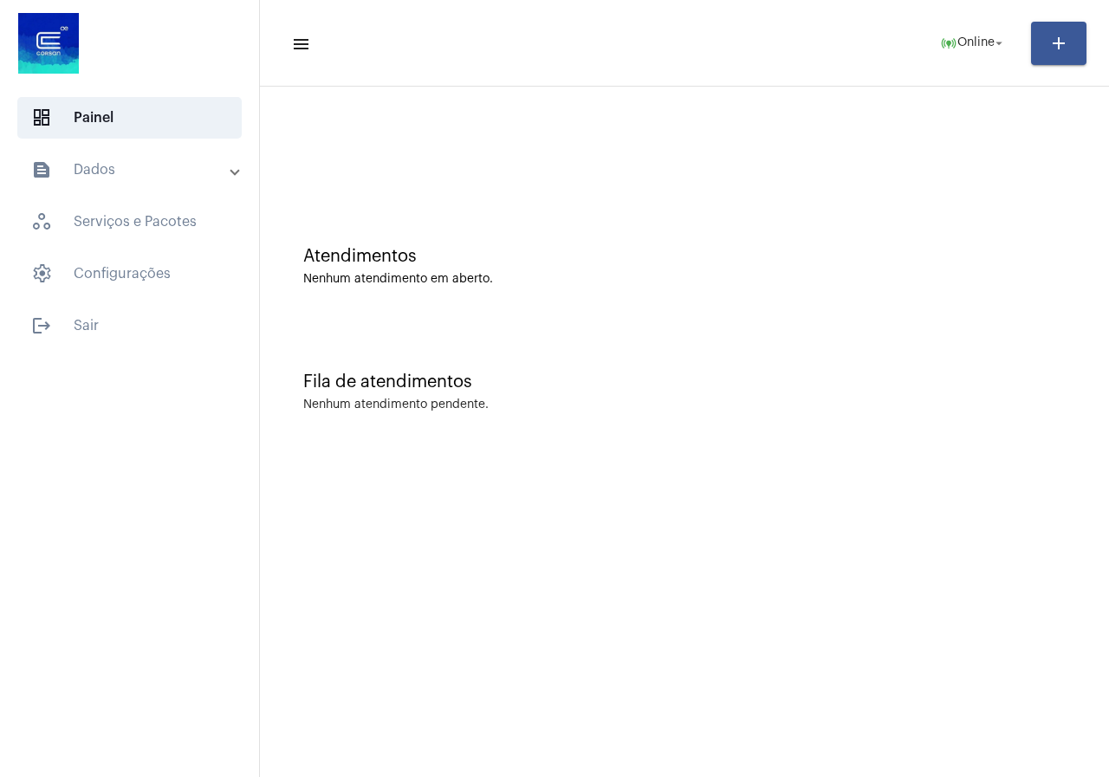
click at [175, 166] on mat-panel-title "text_snippet_outlined Dados" at bounding box center [131, 169] width 200 height 21
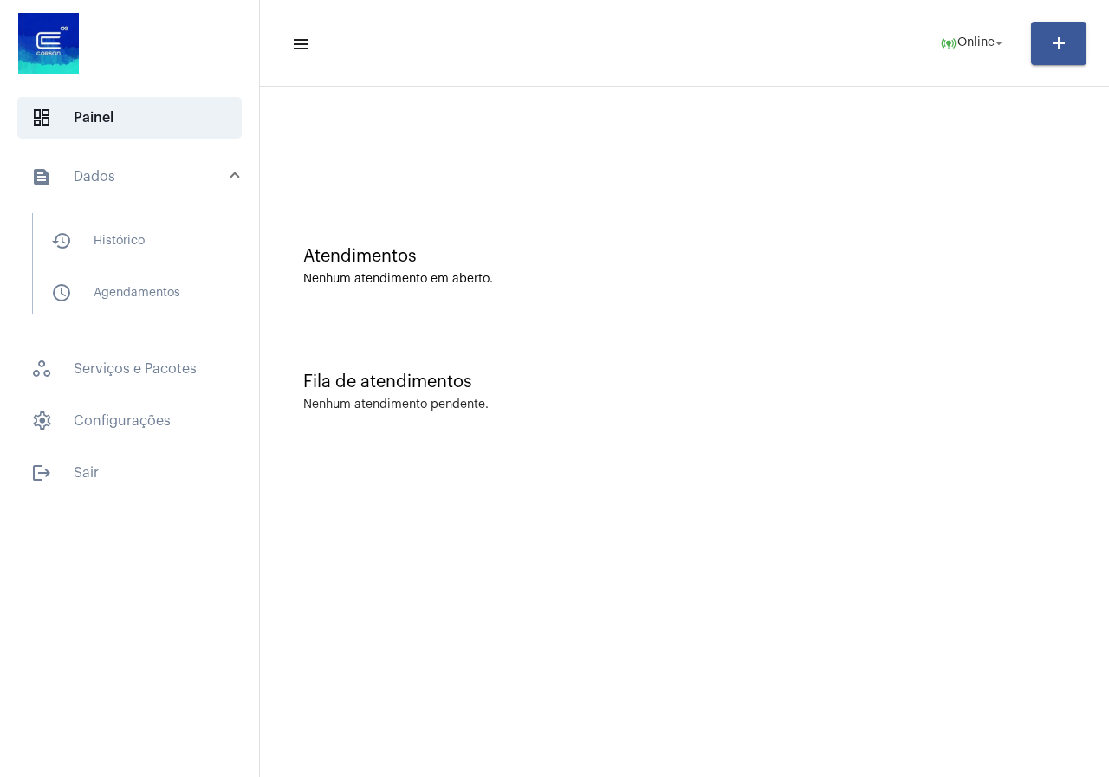
click at [162, 168] on mat-panel-title "text_snippet_outlined Dados" at bounding box center [131, 176] width 200 height 21
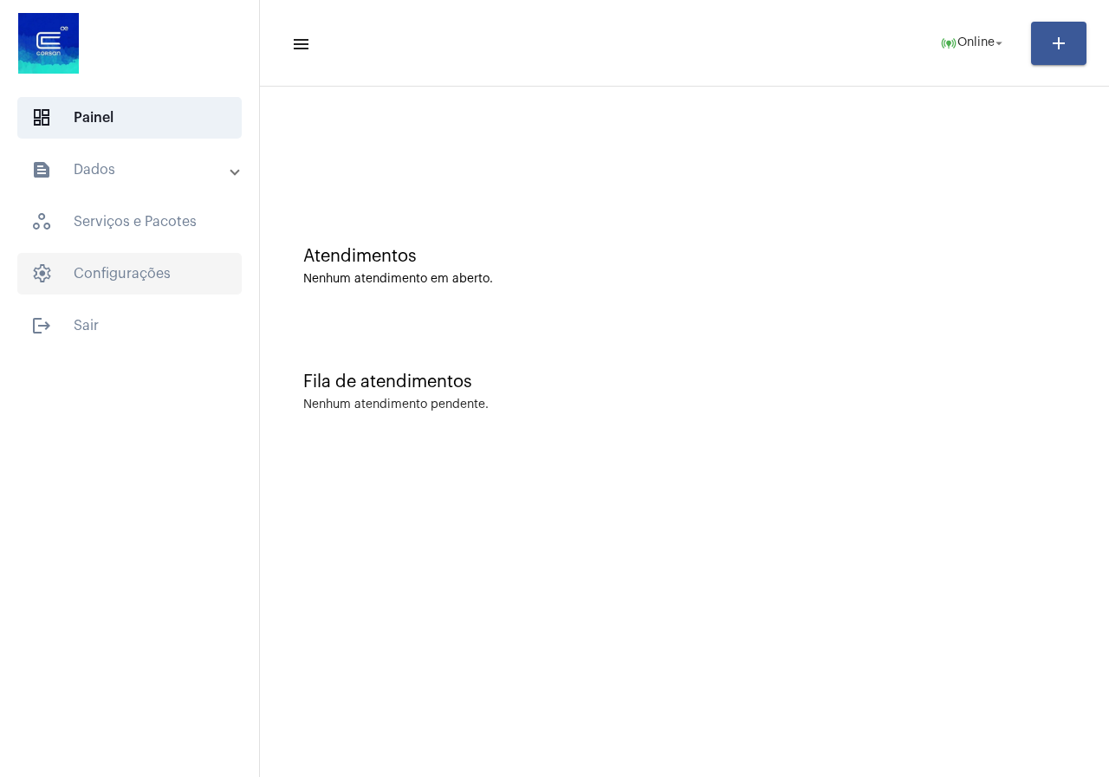
click at [162, 273] on span "settings Configurações" at bounding box center [129, 274] width 224 height 42
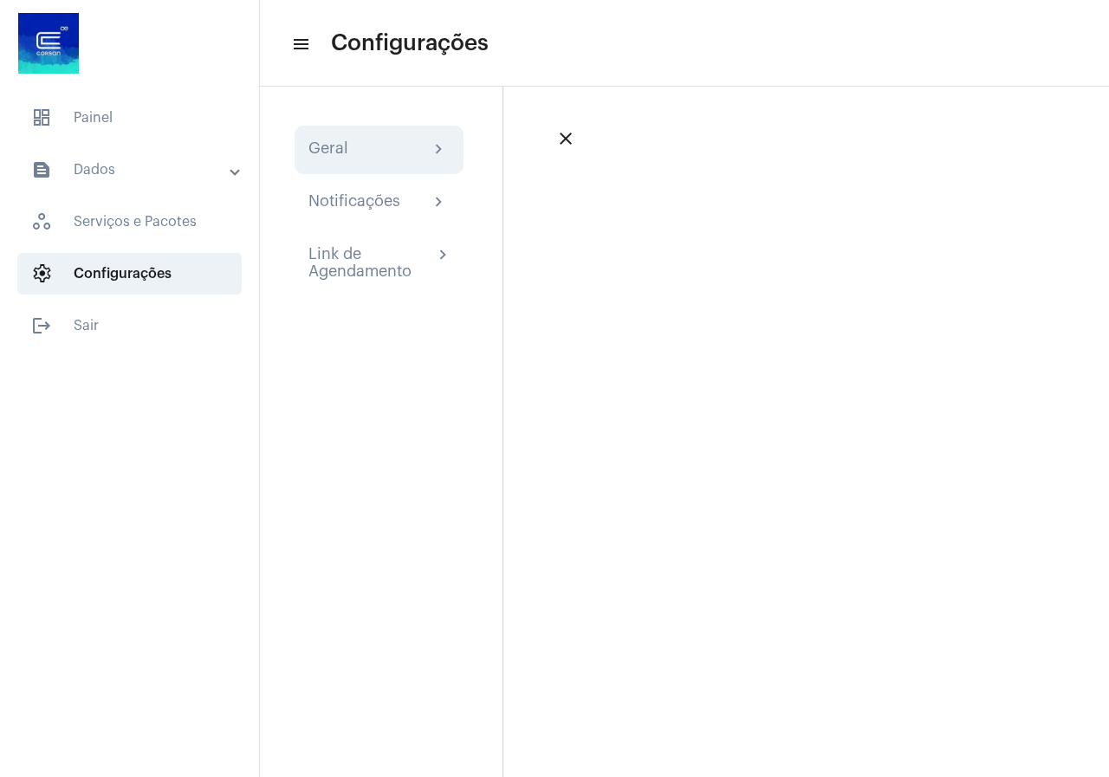
click at [343, 140] on div "Geral" at bounding box center [329, 150] width 40 height 21
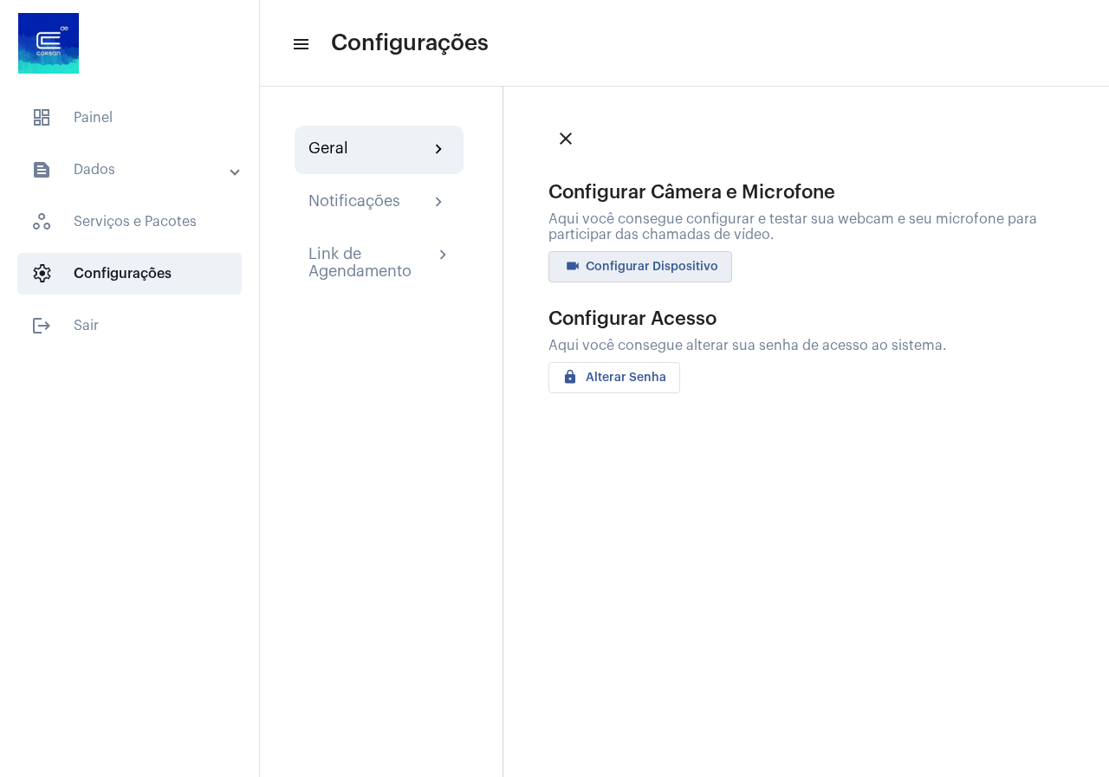
click at [658, 257] on button "videocam Configurar Dispositivo" at bounding box center [641, 266] width 184 height 31
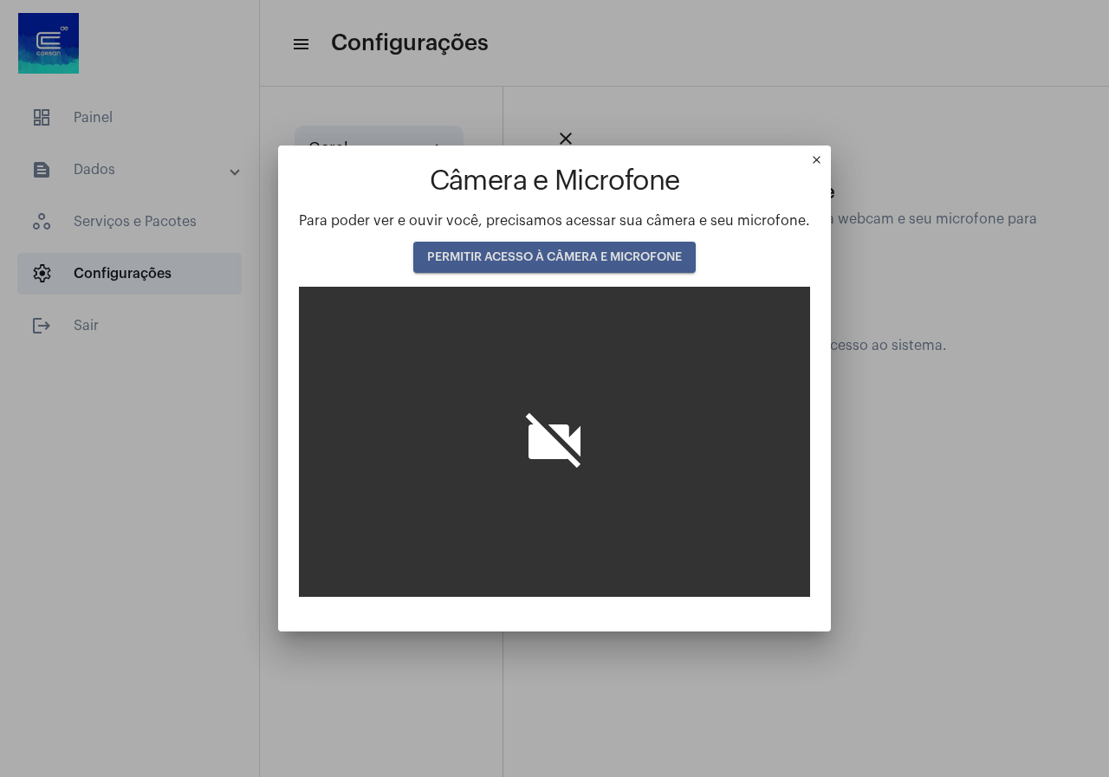
click at [603, 242] on button "PERMITIR ACESSO À CÂMERA E MICROFONE" at bounding box center [554, 257] width 283 height 31
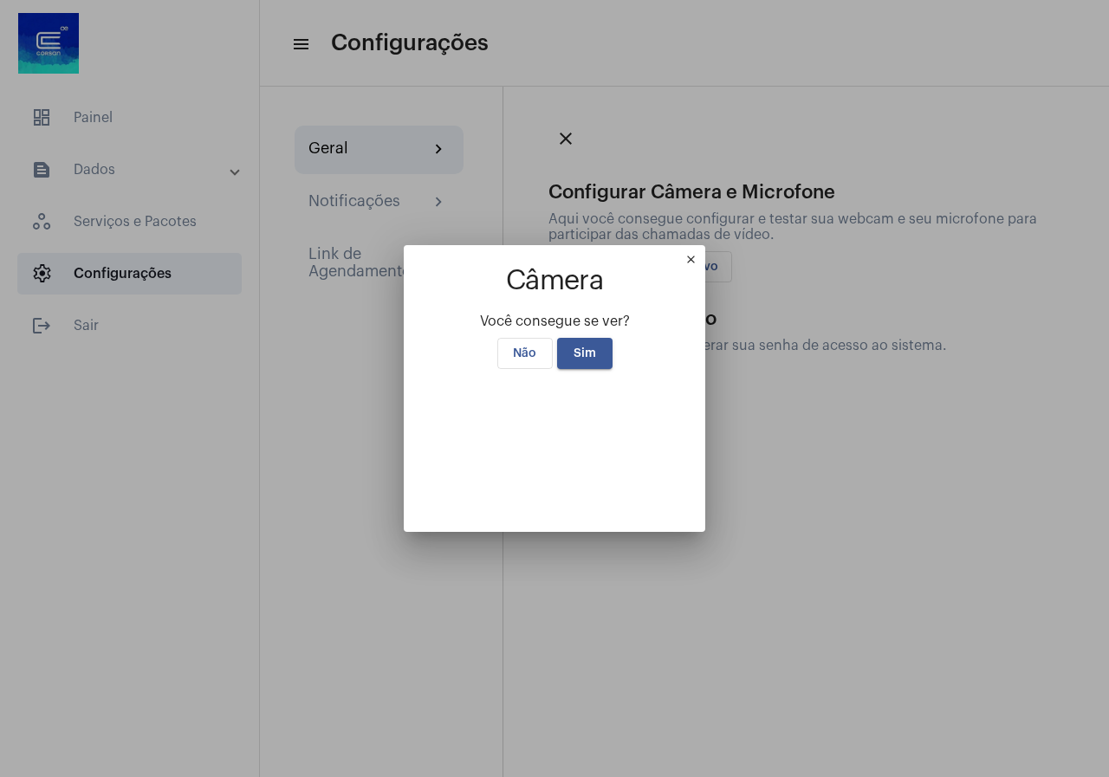
click at [517, 338] on button "Não" at bounding box center [524, 353] width 55 height 31
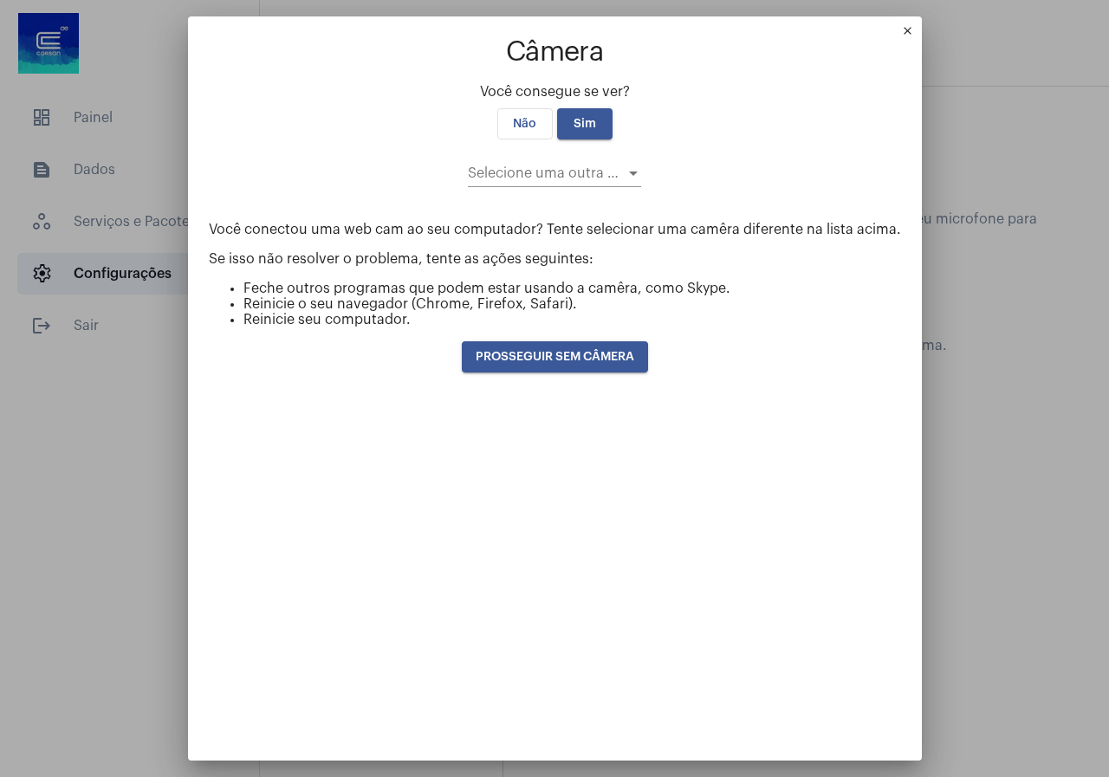
click at [585, 125] on app-video "Câmera Você consegue se ver? Não Sim Selecione uma outra câmera Você conectou u…" at bounding box center [555, 388] width 692 height 703
click at [584, 120] on button "Sim" at bounding box center [584, 123] width 55 height 31
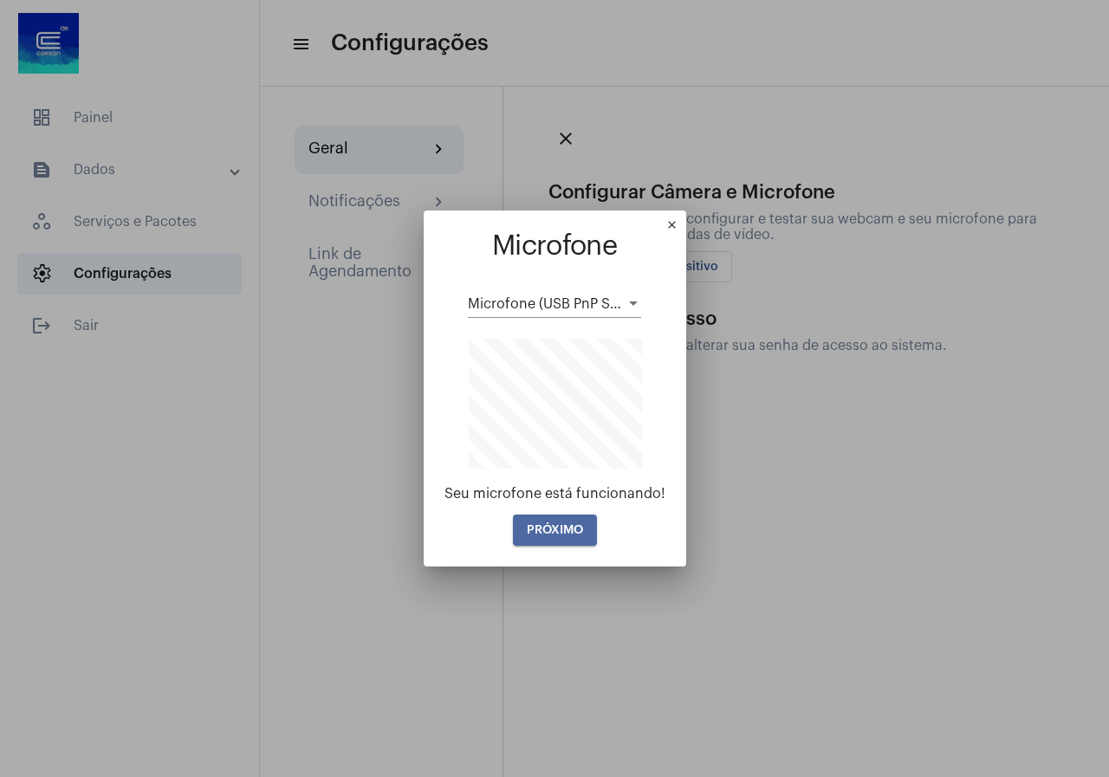
click at [558, 531] on span "PRÓXIMO" at bounding box center [555, 530] width 56 height 12
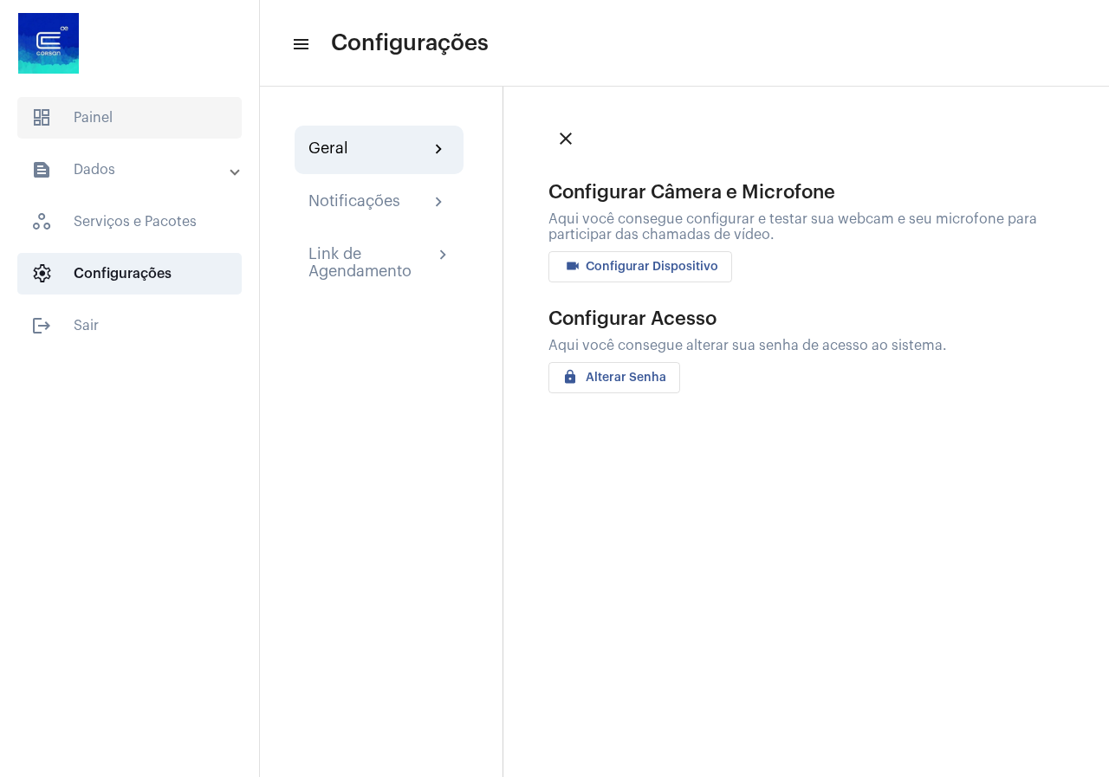
click at [145, 114] on span "dashboard Painel" at bounding box center [129, 118] width 224 height 42
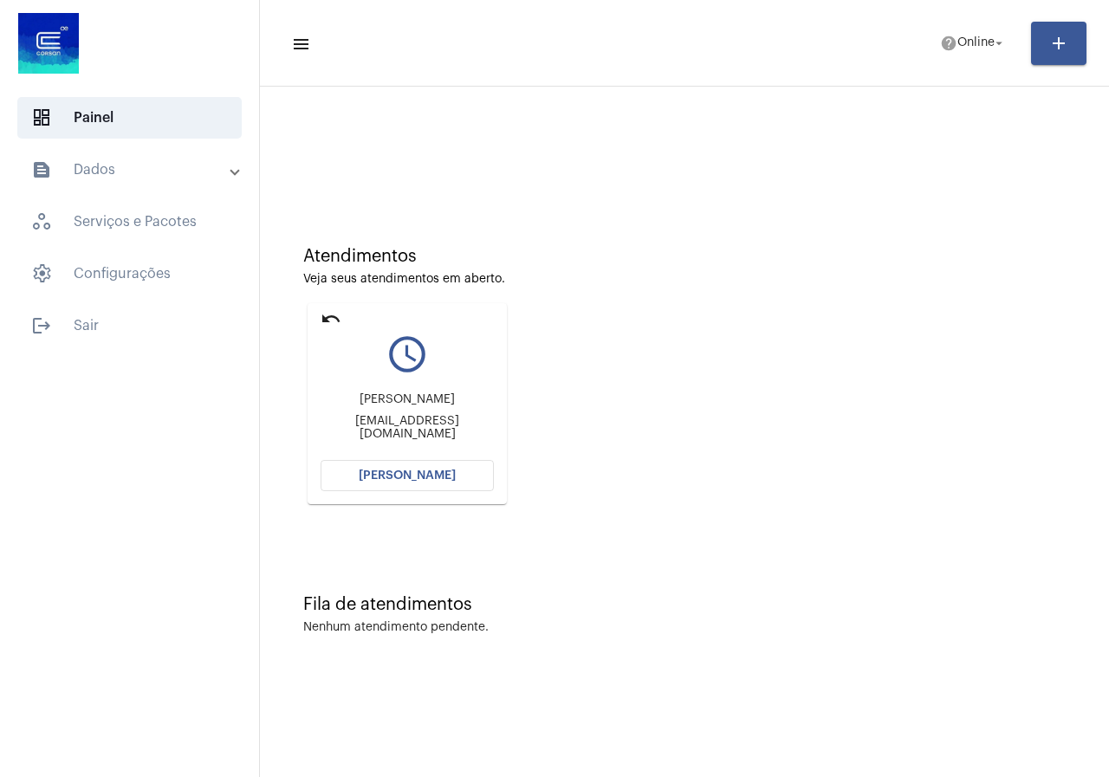
click at [421, 483] on button "[PERSON_NAME]" at bounding box center [407, 475] width 173 height 31
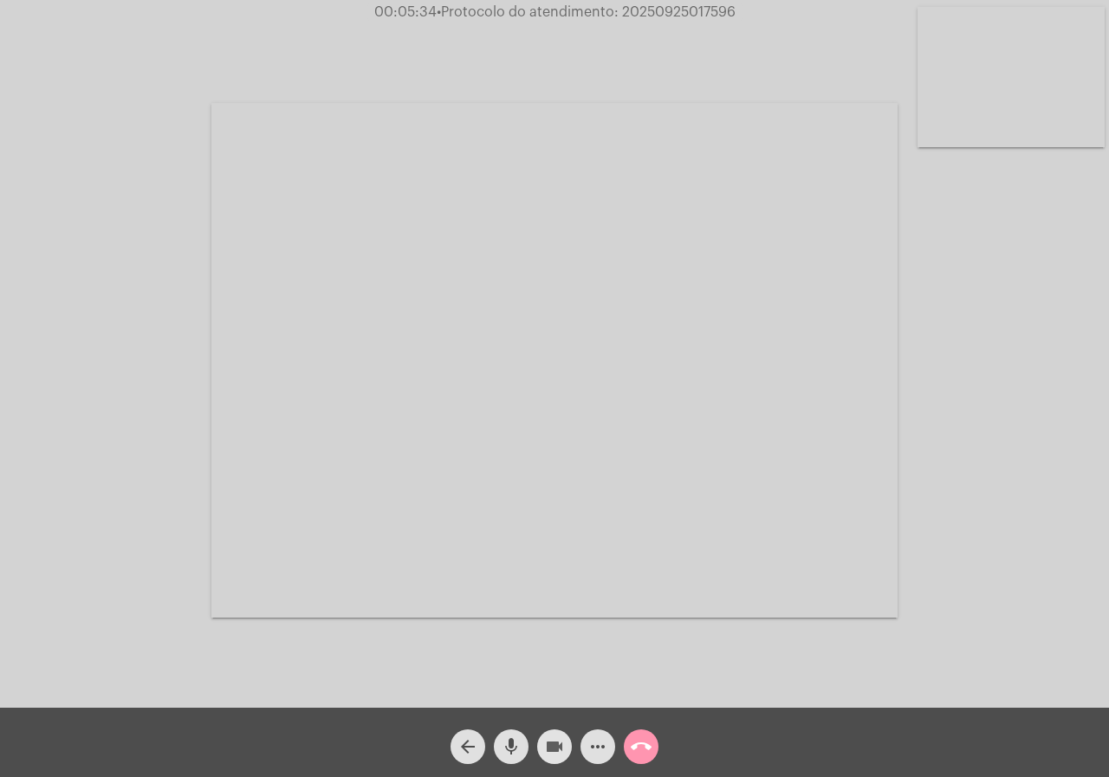
click at [550, 751] on mat-icon "videocam" at bounding box center [554, 747] width 21 height 21
click at [546, 751] on mat-icon "videocam_off" at bounding box center [554, 747] width 21 height 21
click at [553, 739] on mat-icon "videocam" at bounding box center [554, 747] width 21 height 21
click at [562, 742] on mat-icon "videocam_off" at bounding box center [554, 747] width 21 height 21
